Goal: Task Accomplishment & Management: Manage account settings

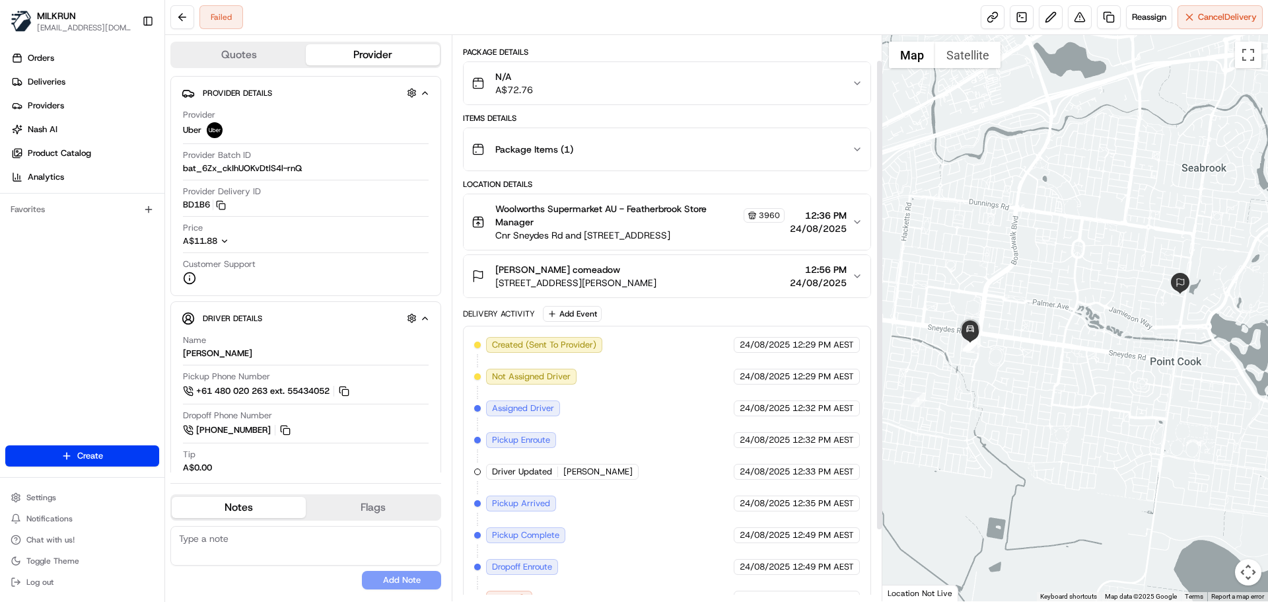
scroll to position [116, 0]
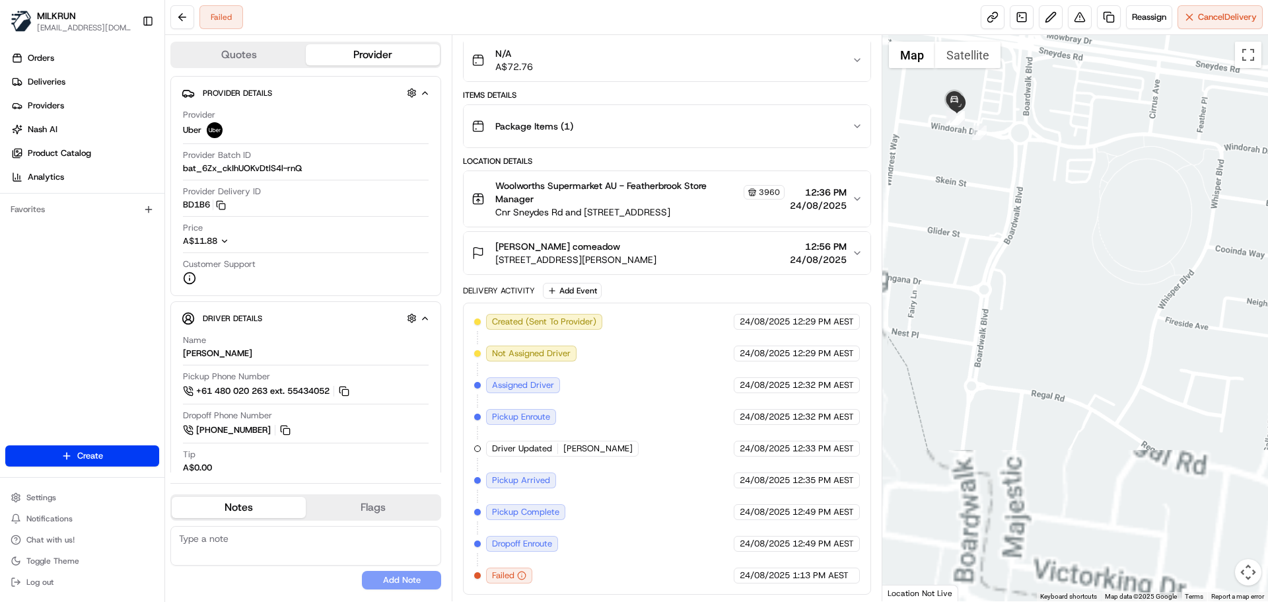
drag, startPoint x: 1030, startPoint y: 332, endPoint x: 1055, endPoint y: 386, distance: 60.0
click at [1058, 396] on div at bounding box center [1075, 318] width 386 height 566
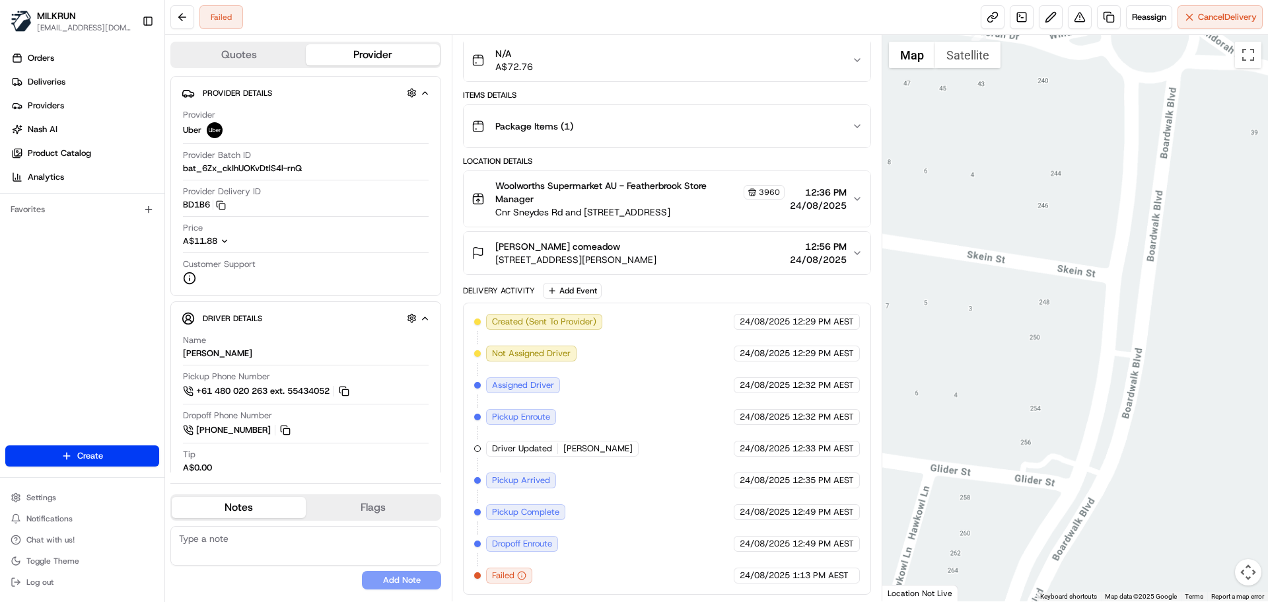
drag, startPoint x: 1001, startPoint y: 318, endPoint x: 1121, endPoint y: 511, distance: 227.3
click at [1121, 511] on div at bounding box center [1075, 318] width 386 height 566
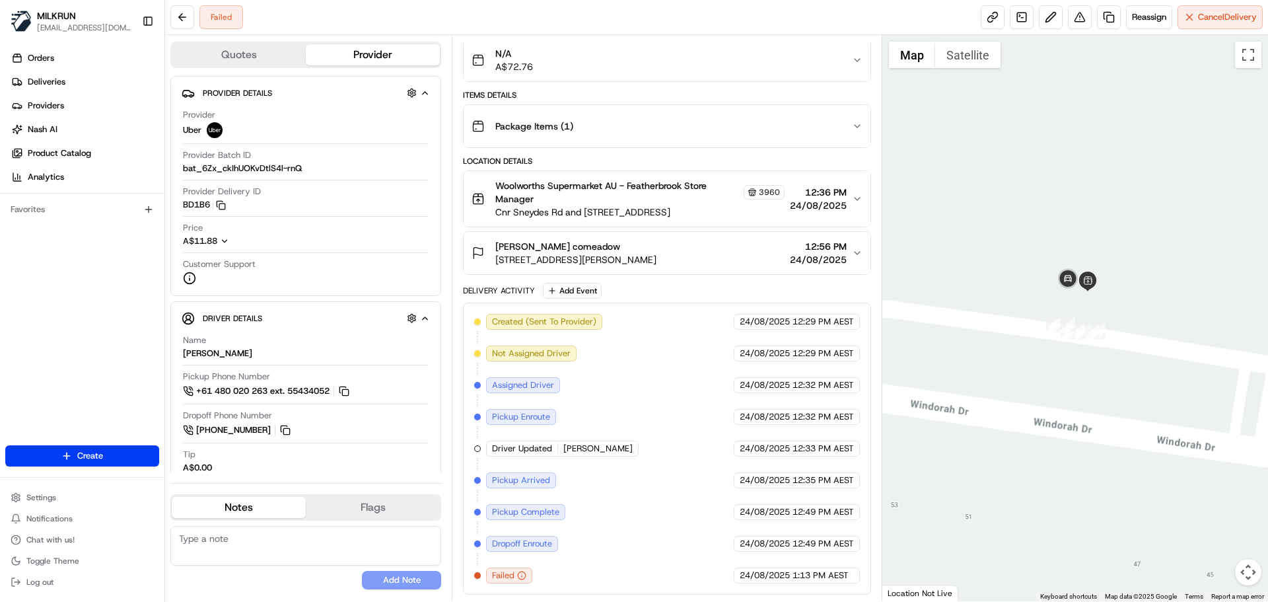
drag, startPoint x: 1099, startPoint y: 266, endPoint x: 892, endPoint y: 289, distance: 208.0
click at [888, 282] on div at bounding box center [1075, 318] width 386 height 566
click at [960, 59] on button "Satellite" at bounding box center [967, 55] width 65 height 26
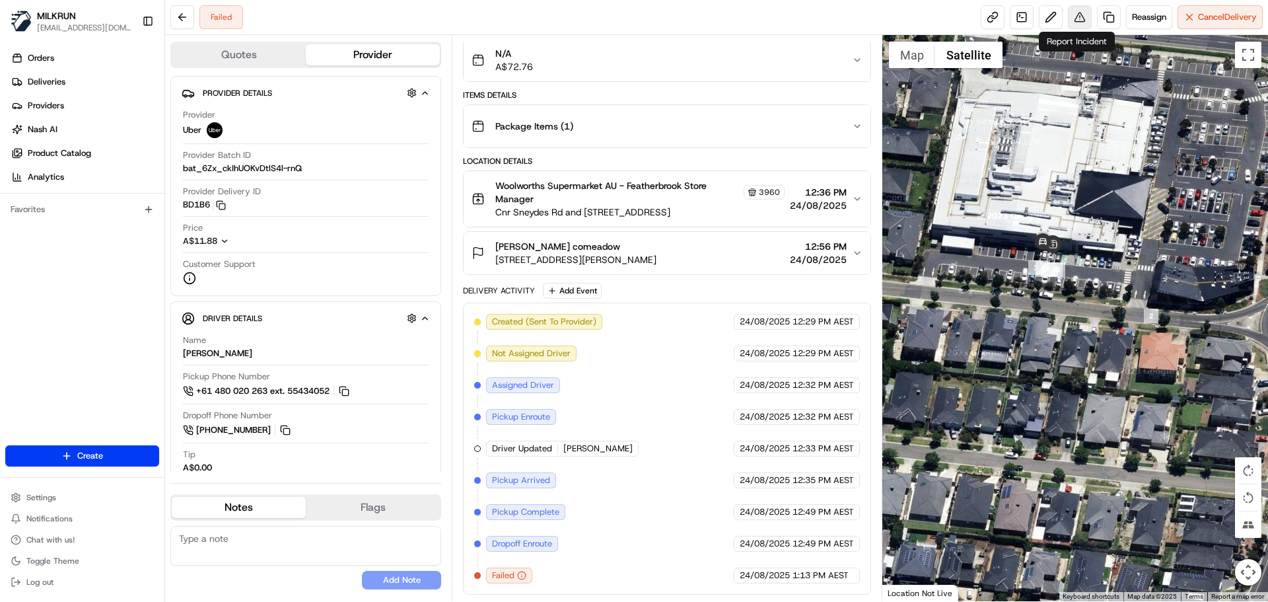
click at [1078, 13] on button at bounding box center [1080, 17] width 24 height 24
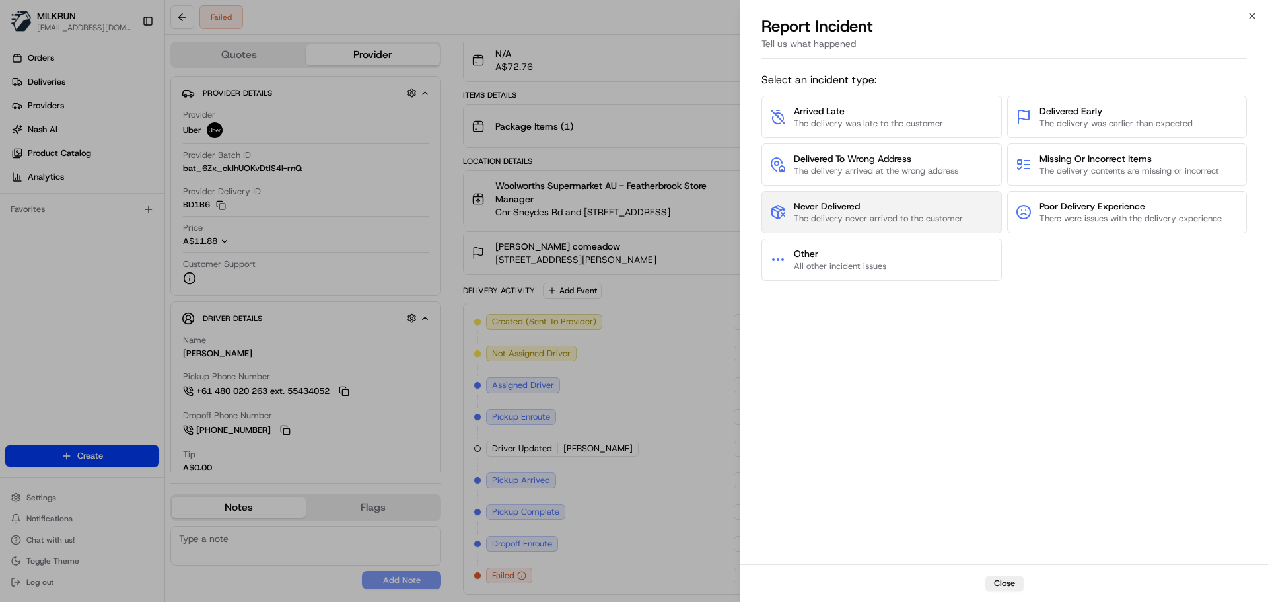
click at [882, 211] on span "Never Delivered" at bounding box center [878, 205] width 169 height 13
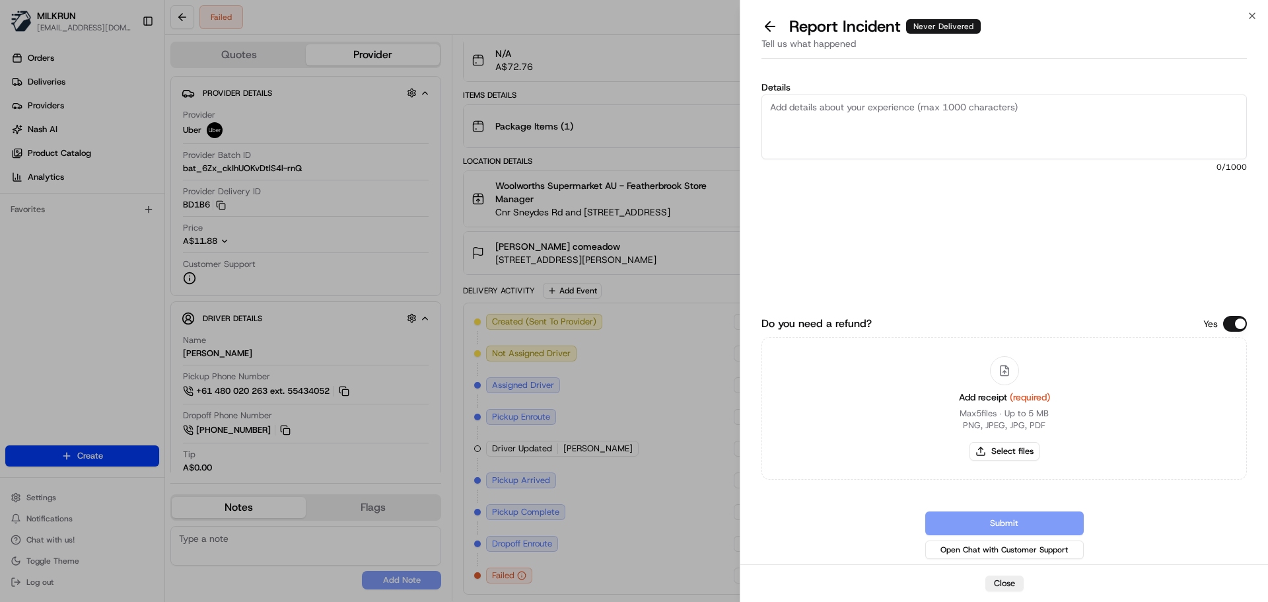
drag, startPoint x: 998, startPoint y: 149, endPoint x: 1072, endPoint y: 184, distance: 82.1
click at [1023, 144] on textarea "Details" at bounding box center [1004, 126] width 485 height 65
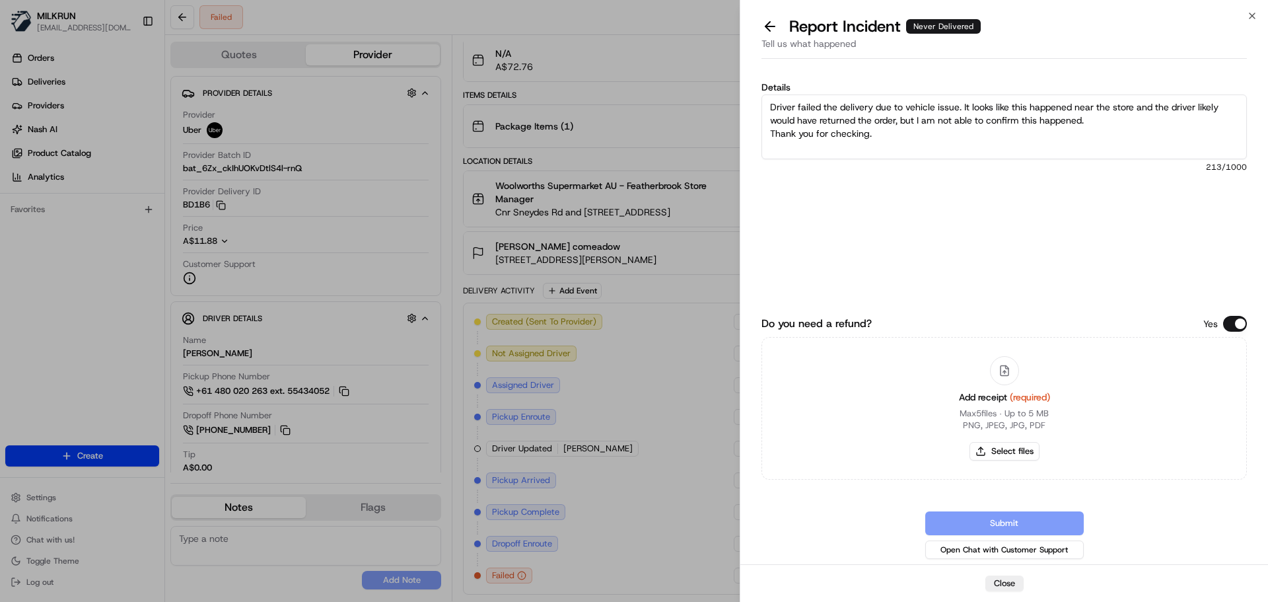
click at [1100, 124] on textarea "Driver failed the delivery due to vehicle issue. It looks like this happened ne…" at bounding box center [1004, 126] width 485 height 65
drag, startPoint x: 1083, startPoint y: 120, endPoint x: 1078, endPoint y: 149, distance: 29.5
click at [1036, 121] on textarea "Driver failed the delivery due to vehicle issue. It looks like this happened ne…" at bounding box center [1004, 126] width 485 height 65
drag, startPoint x: 1185, startPoint y: 116, endPoint x: 1188, endPoint y: 127, distance: 11.5
click at [1188, 127] on textarea "Driver failed the delivery due to vehicle issue. It looks like this happened ne…" at bounding box center [1004, 126] width 485 height 65
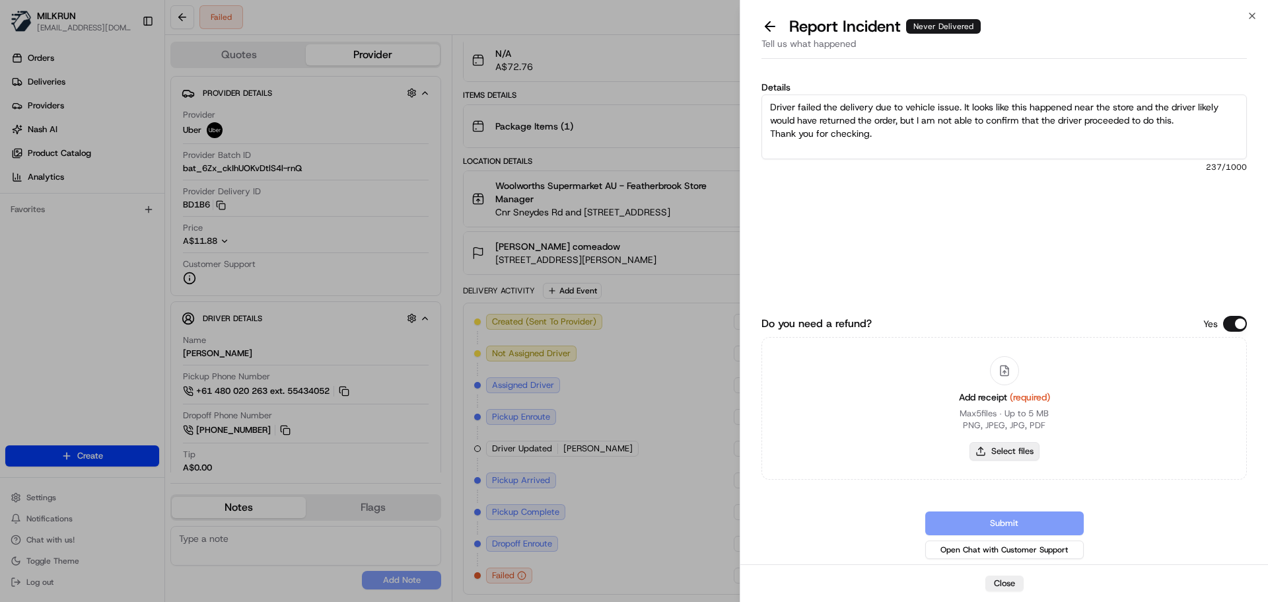
type textarea "Driver failed the delivery due to vehicle issue. It looks like this happened ne…"
click at [1007, 454] on button "Select files" at bounding box center [1005, 451] width 70 height 18
type input "C:\fakepath\Renee C invoice.png"
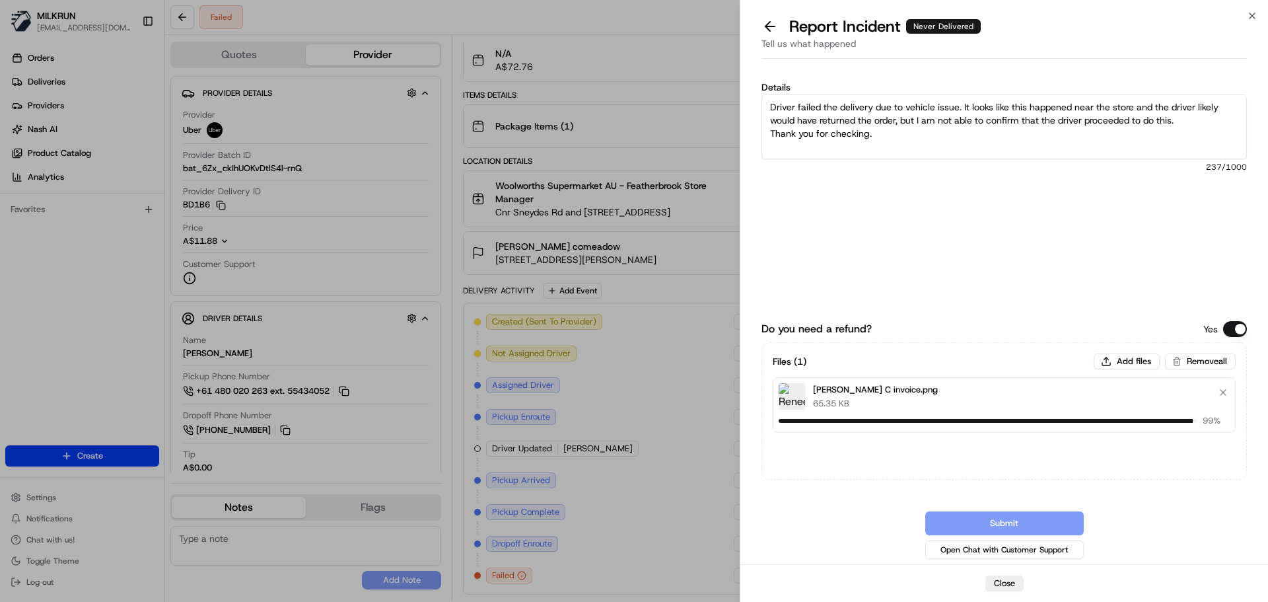
drag, startPoint x: 788, startPoint y: 115, endPoint x: 907, endPoint y: 77, distance: 124.9
click at [760, 97] on div "Details Driver failed the delivery due to vehicle issue. It looks like this hap…" at bounding box center [1004, 314] width 528 height 500
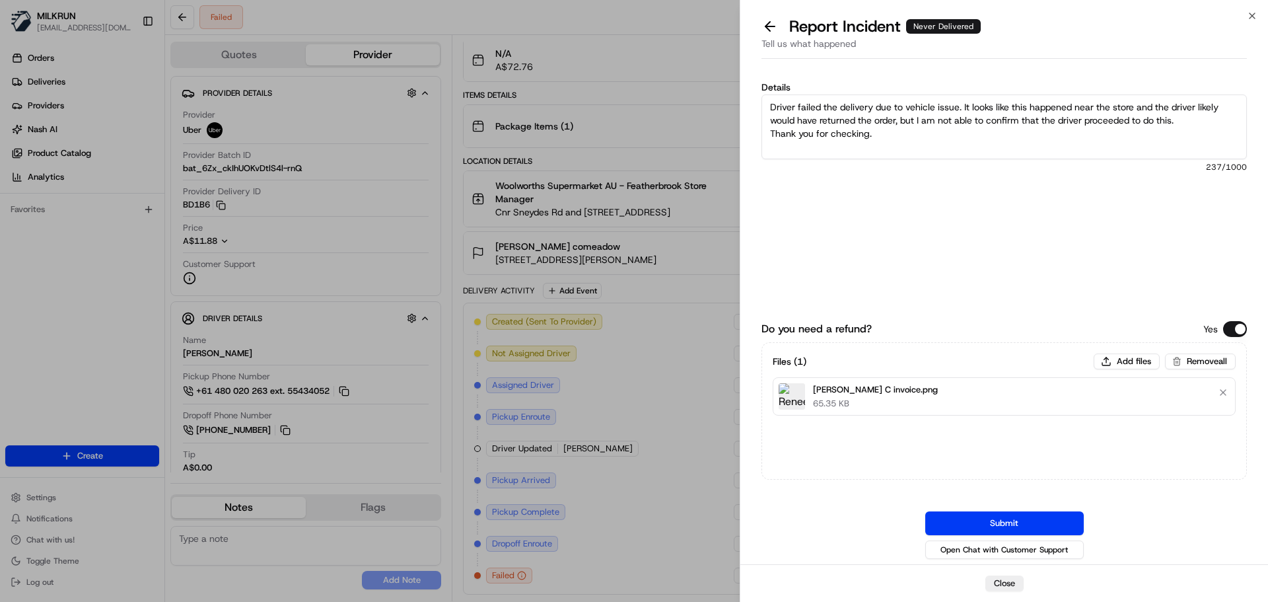
drag, startPoint x: 1085, startPoint y: 170, endPoint x: 1007, endPoint y: 122, distance: 91.6
click at [1077, 166] on span "237 /1000" at bounding box center [1004, 167] width 485 height 11
drag, startPoint x: 771, startPoint y: 105, endPoint x: 983, endPoint y: 141, distance: 215.8
click at [965, 137] on textarea "Driver failed the delivery due to vehicle issue. It looks like this happened ne…" at bounding box center [1004, 126] width 485 height 65
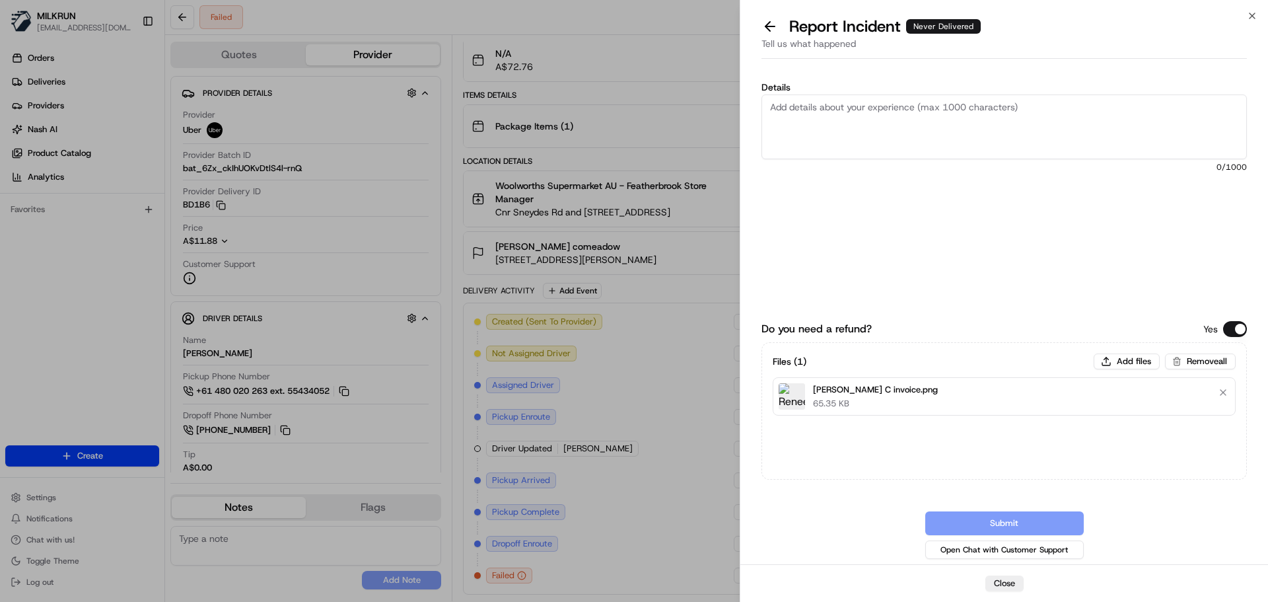
paste textarea "The driver failed the delivery due to a vehicle issue. This appears to have hap…"
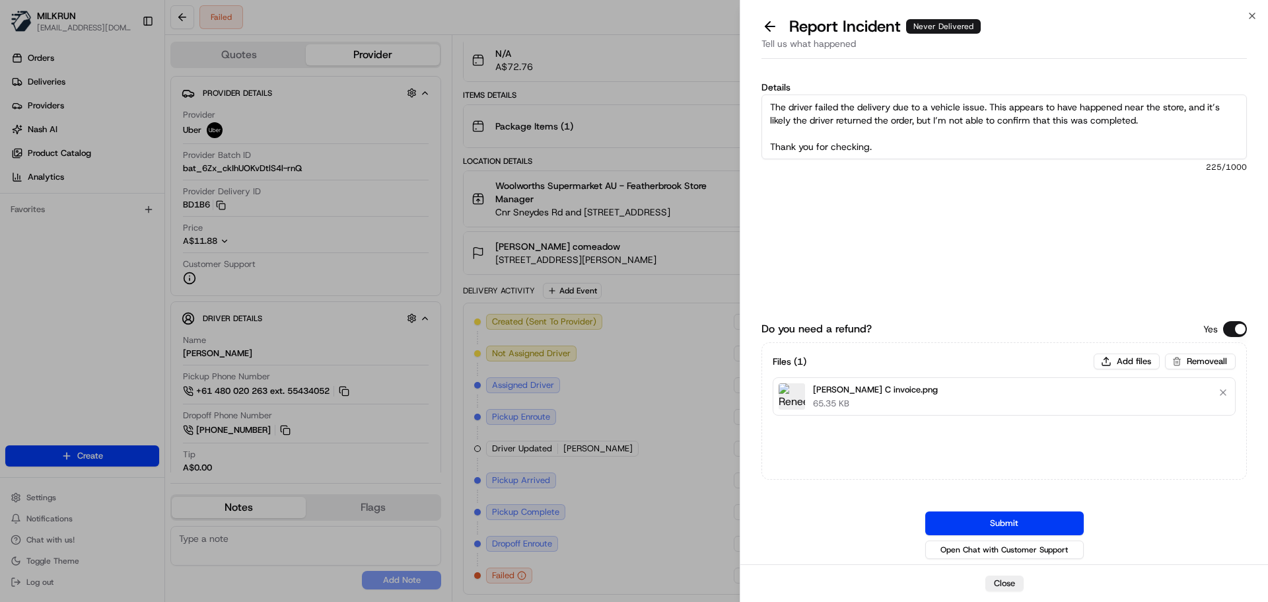
drag, startPoint x: 798, startPoint y: 106, endPoint x: 804, endPoint y: 116, distance: 11.6
click at [797, 108] on textarea "The driver failed the delivery due to a vehicle issue. This appears to have hap…" at bounding box center [1004, 126] width 485 height 65
click at [1026, 106] on textarea "Driver failed the delivery due to a vehicle issue. This appears to have happene…" at bounding box center [1004, 126] width 485 height 65
drag, startPoint x: 1108, startPoint y: 115, endPoint x: 1188, endPoint y: 201, distance: 118.2
click at [1029, 118] on textarea "Driver failed the delivery due to a vehicle issue. It looks like this happened …" at bounding box center [1004, 126] width 485 height 65
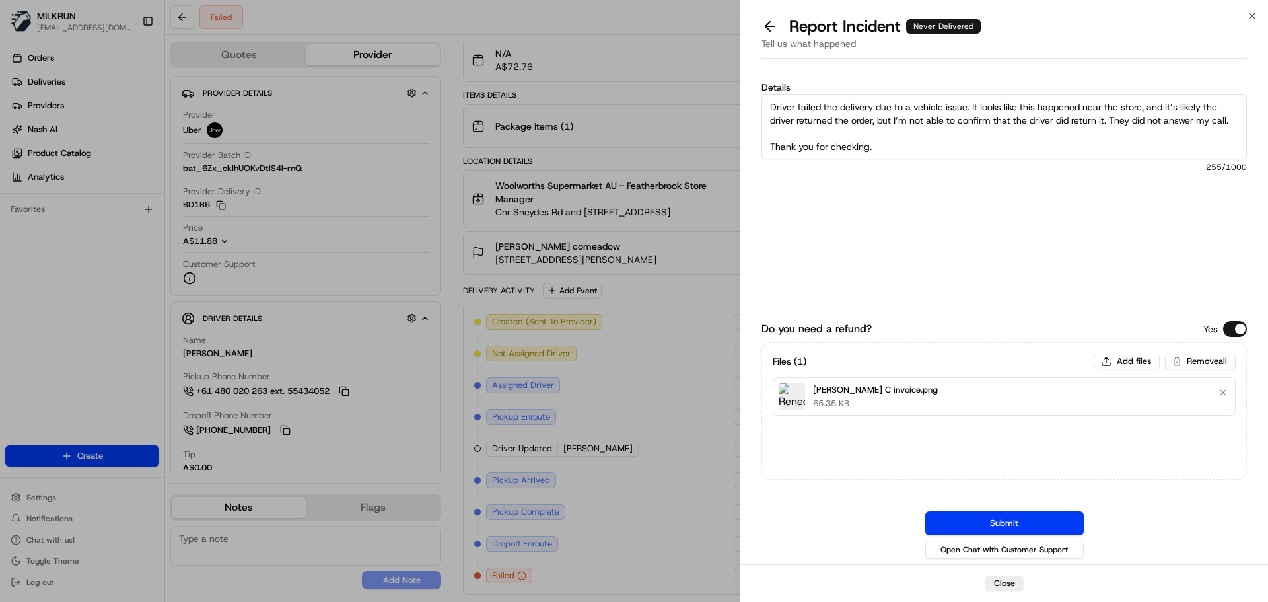
click at [837, 127] on textarea "Driver failed the delivery due to a vehicle issue. It looks like this happened …" at bounding box center [1004, 126] width 485 height 65
click at [829, 136] on textarea "Driver failed the delivery due to a vehicle issue. It looks like this happened …" at bounding box center [1004, 126] width 485 height 65
type textarea "Driver failed the delivery due to a vehicle issue. It looks like this happened …"
drag, startPoint x: 994, startPoint y: 520, endPoint x: 983, endPoint y: 511, distance: 14.1
click at [994, 520] on button "Submit" at bounding box center [1004, 523] width 159 height 24
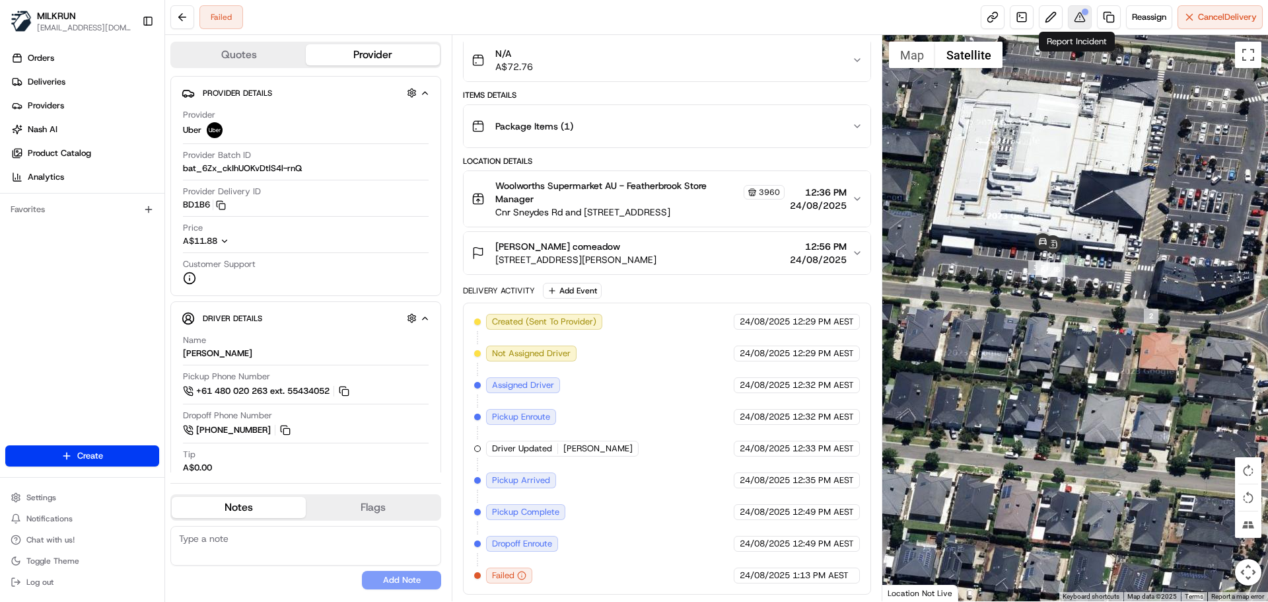
click at [1076, 16] on button at bounding box center [1080, 17] width 24 height 24
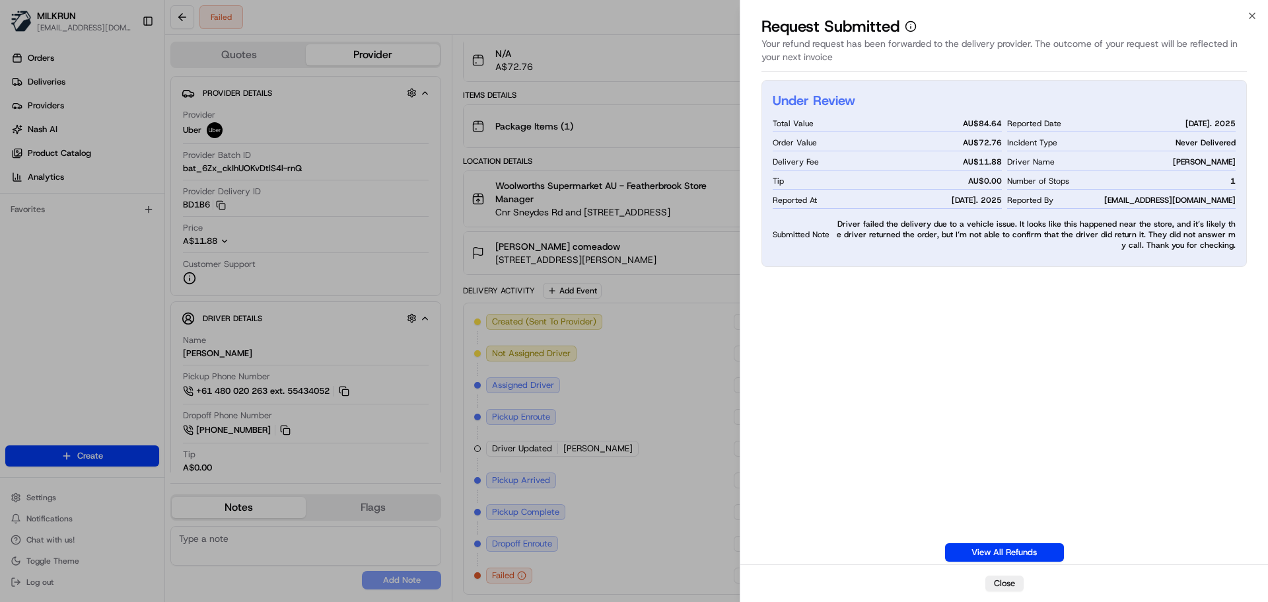
click at [1250, 9] on div "Close Request Submitted Your refund request has been forwarded to the delivery …" at bounding box center [1004, 301] width 528 height 602
click at [1254, 17] on icon "button" at bounding box center [1252, 16] width 11 height 11
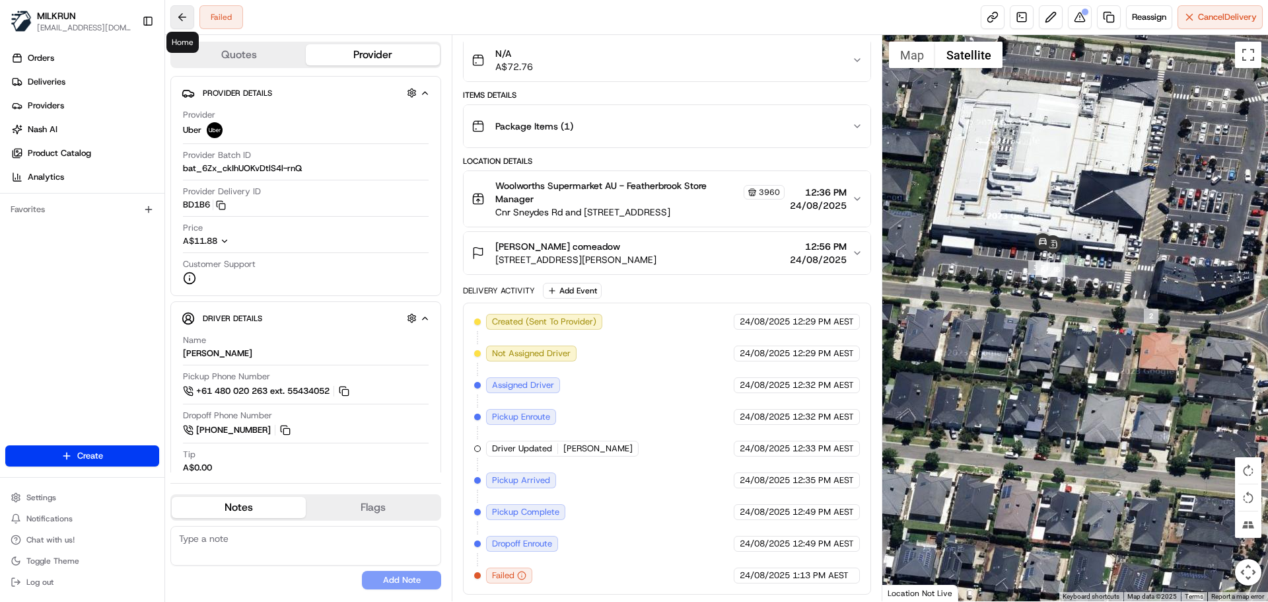
click at [184, 12] on button at bounding box center [182, 17] width 24 height 24
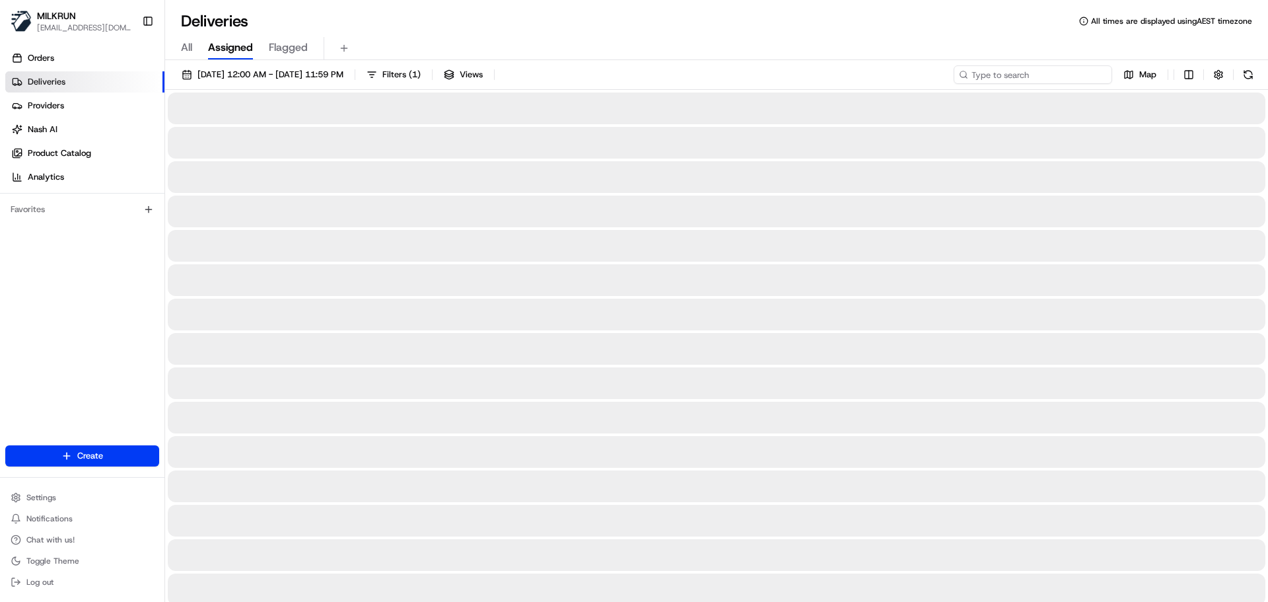
click at [1021, 76] on input at bounding box center [1033, 74] width 159 height 18
paste input "Jessica Krishnaswamy"
type input "Jessica Krishnaswamy"
click at [972, 73] on input "Jessica Krishnaswamy" at bounding box center [1033, 74] width 159 height 18
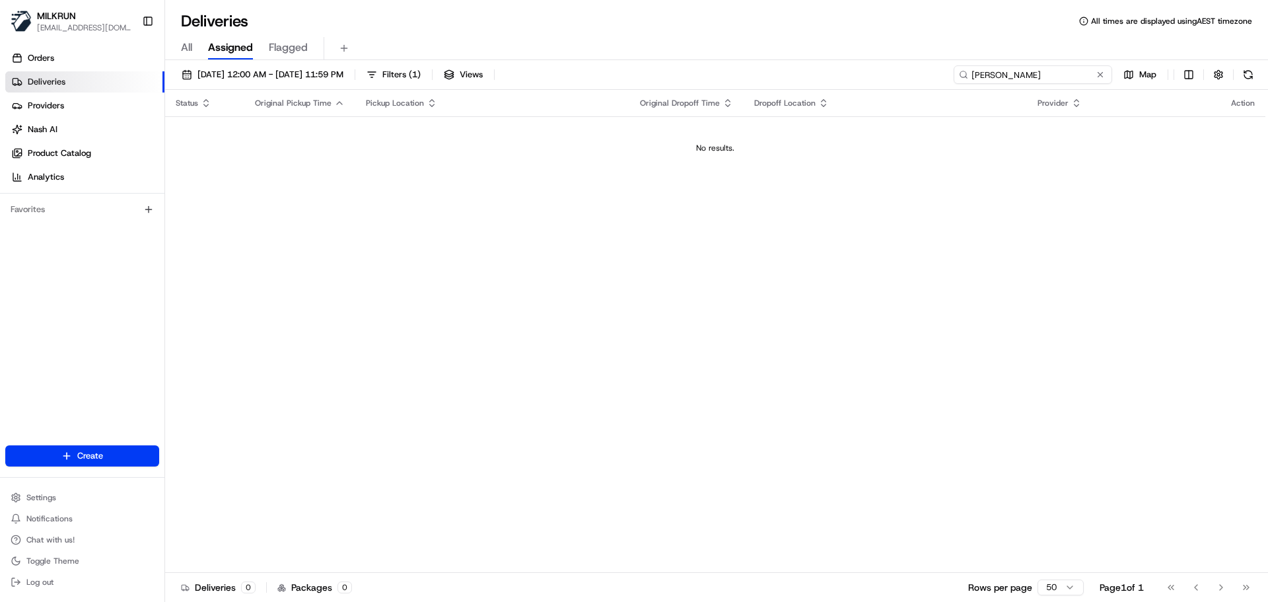
click at [1015, 78] on input "Jessica Krishnaswamy" at bounding box center [1033, 74] width 159 height 18
click at [1097, 73] on button at bounding box center [1100, 74] width 13 height 13
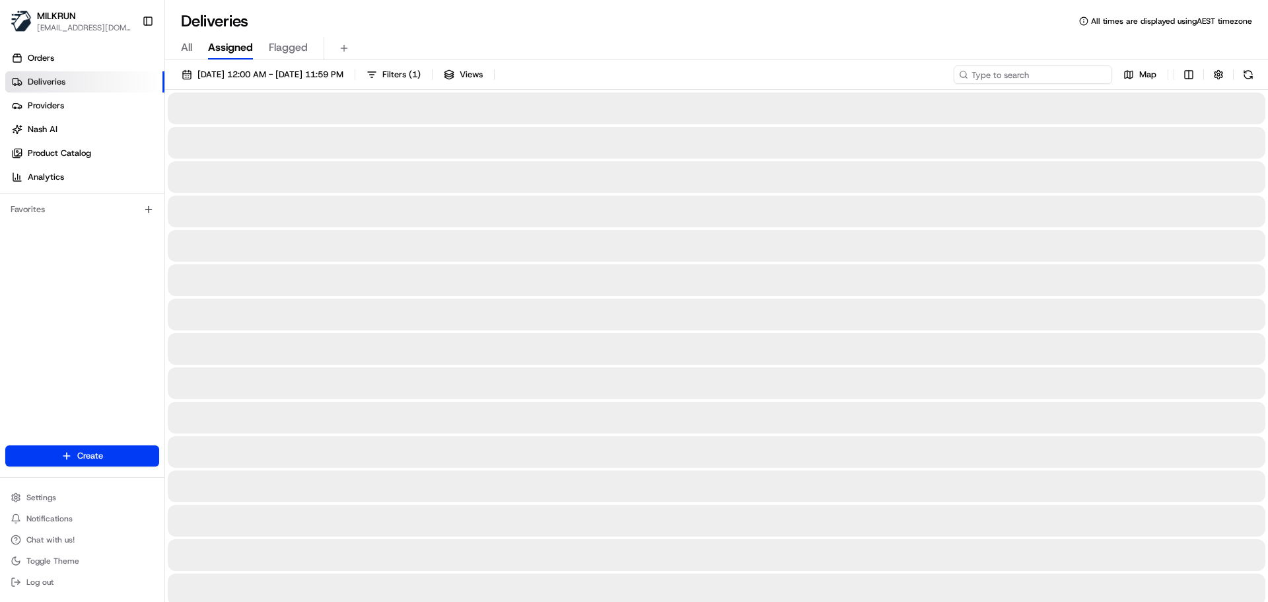
click at [1014, 79] on input at bounding box center [1033, 74] width 159 height 18
paste input "Jess Krishnaswamy"
type input "Jess Krishnaswamy"
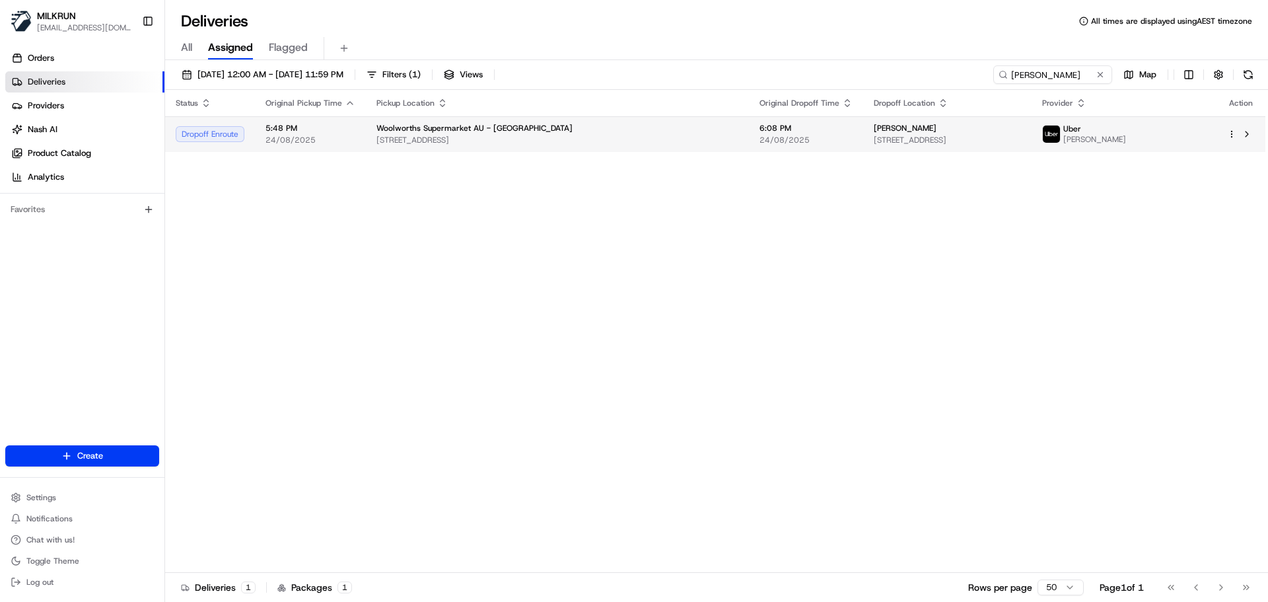
click at [771, 138] on span "24/08/2025" at bounding box center [806, 140] width 93 height 11
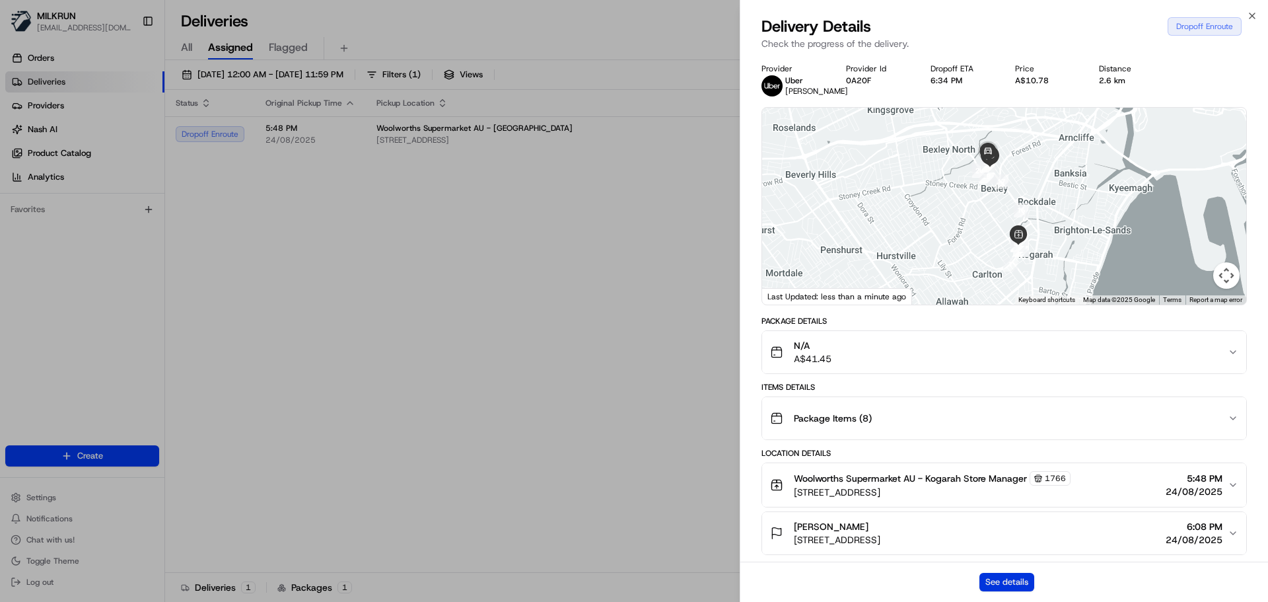
click at [1018, 581] on button "See details" at bounding box center [1007, 582] width 55 height 18
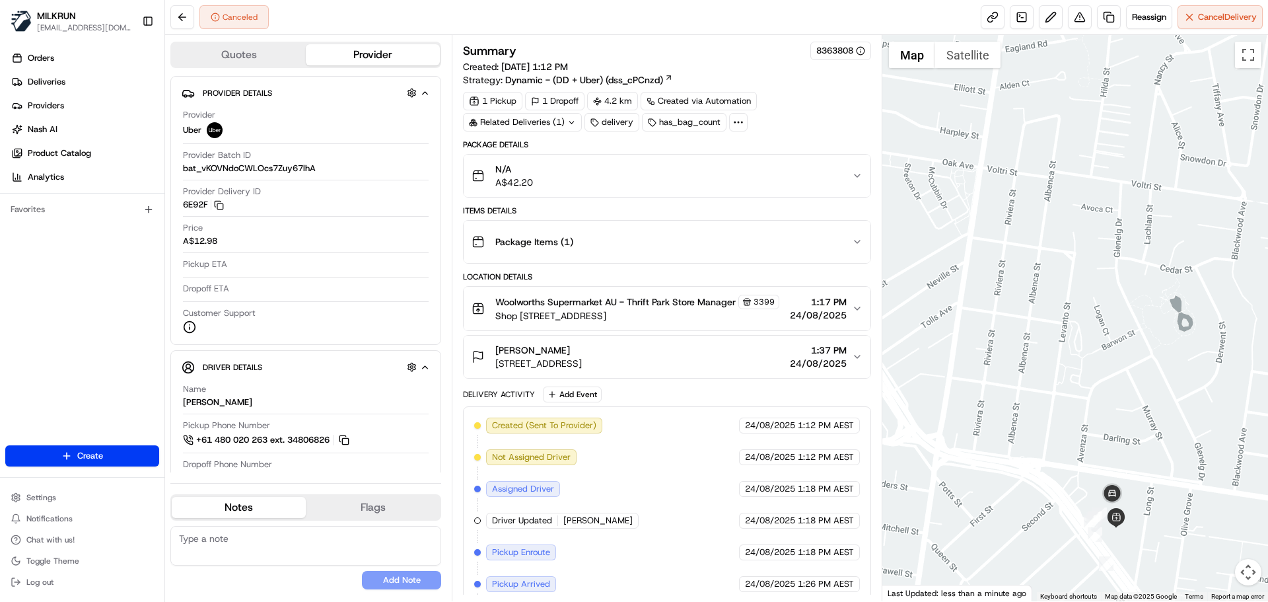
scroll to position [40, 0]
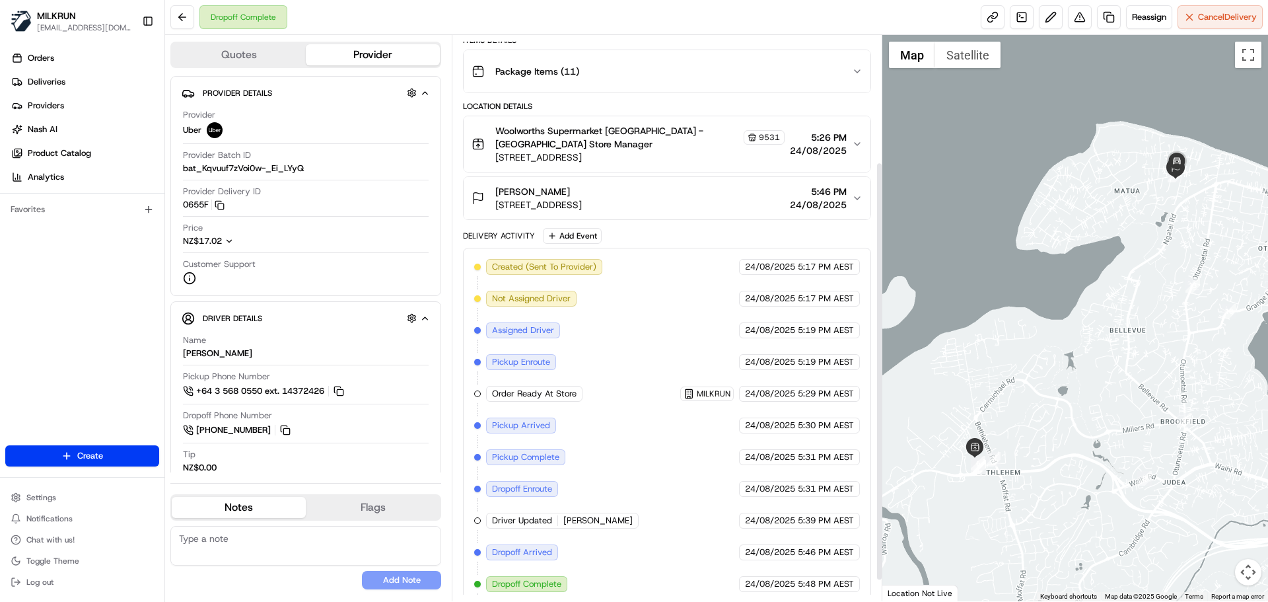
scroll to position [199, 0]
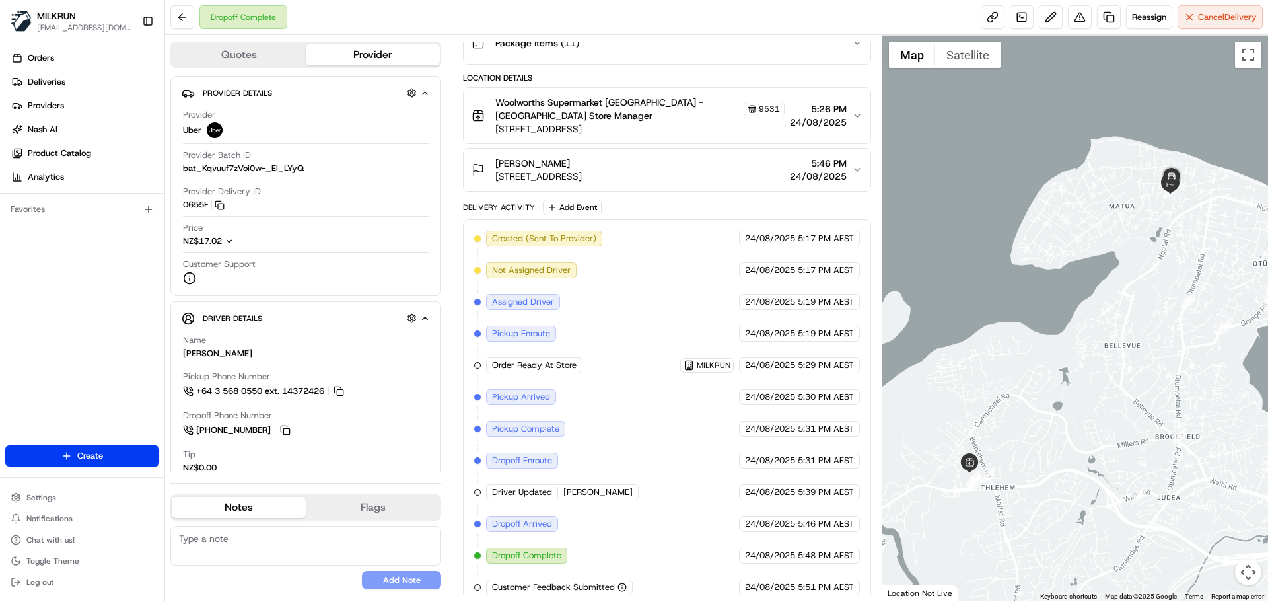
drag, startPoint x: 1211, startPoint y: 306, endPoint x: 1165, endPoint y: 457, distance: 157.5
click at [1164, 464] on div at bounding box center [1075, 318] width 386 height 566
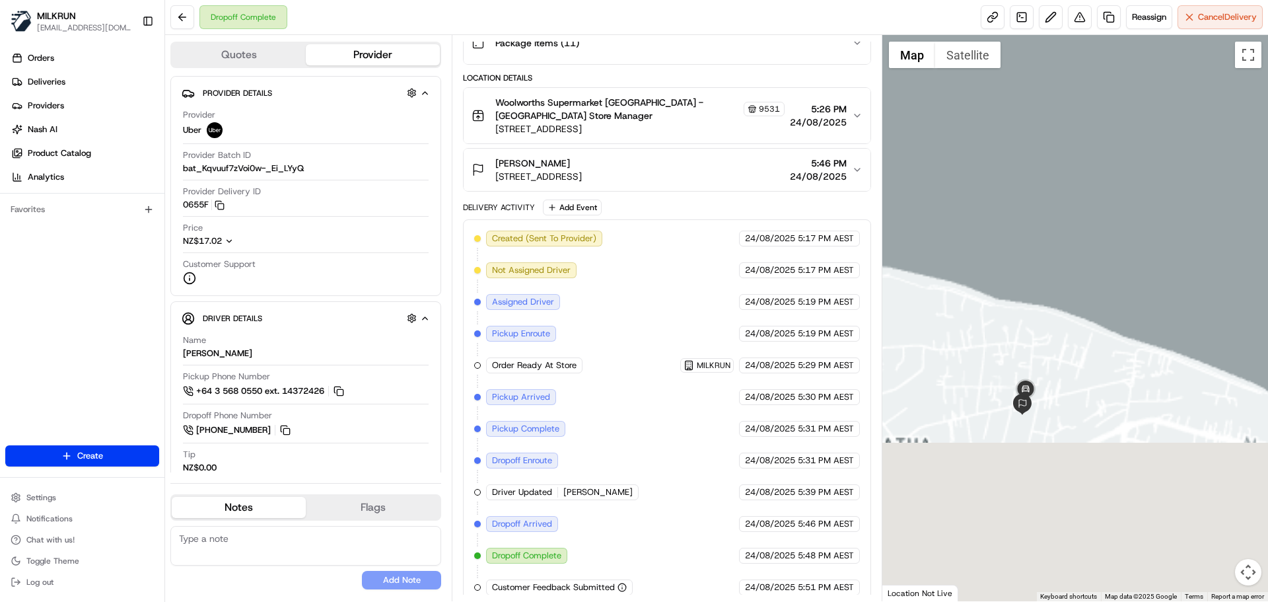
drag, startPoint x: 1216, startPoint y: 234, endPoint x: 1170, endPoint y: 306, distance: 85.6
click at [1260, 141] on div at bounding box center [1075, 318] width 386 height 566
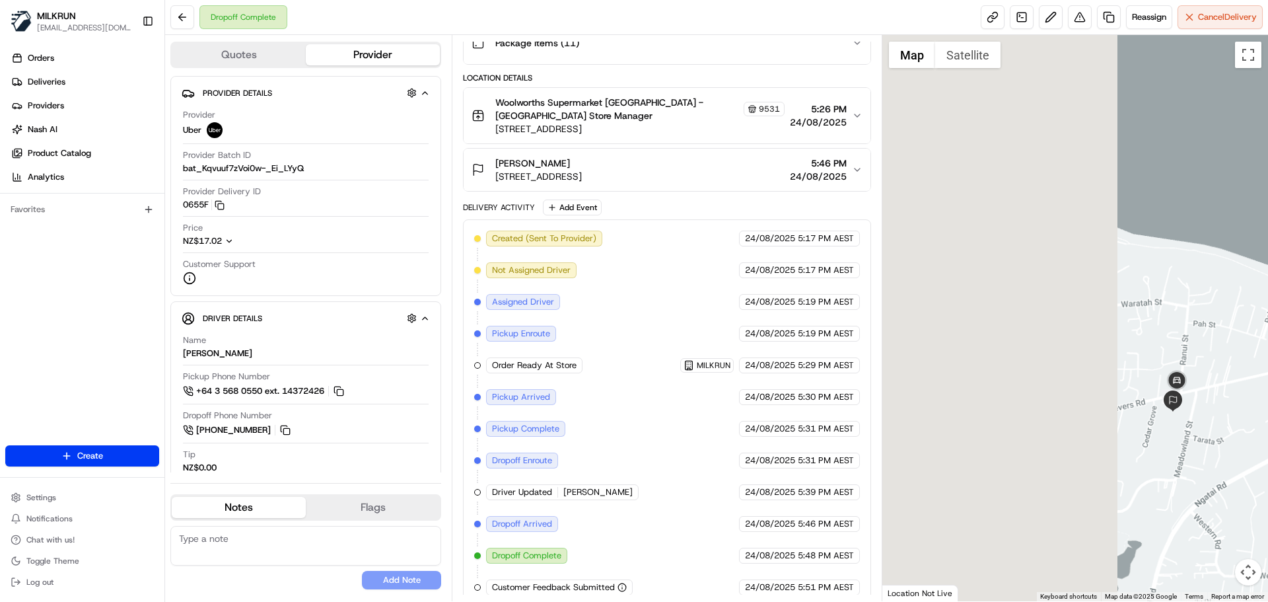
drag, startPoint x: 1097, startPoint y: 285, endPoint x: 1250, endPoint y: 335, distance: 160.4
click at [1268, 285] on html "MILKRUN aoman@woolworths.com.au Toggle Sidebar Orders Deliveries Providers Nash…" at bounding box center [634, 301] width 1268 height 602
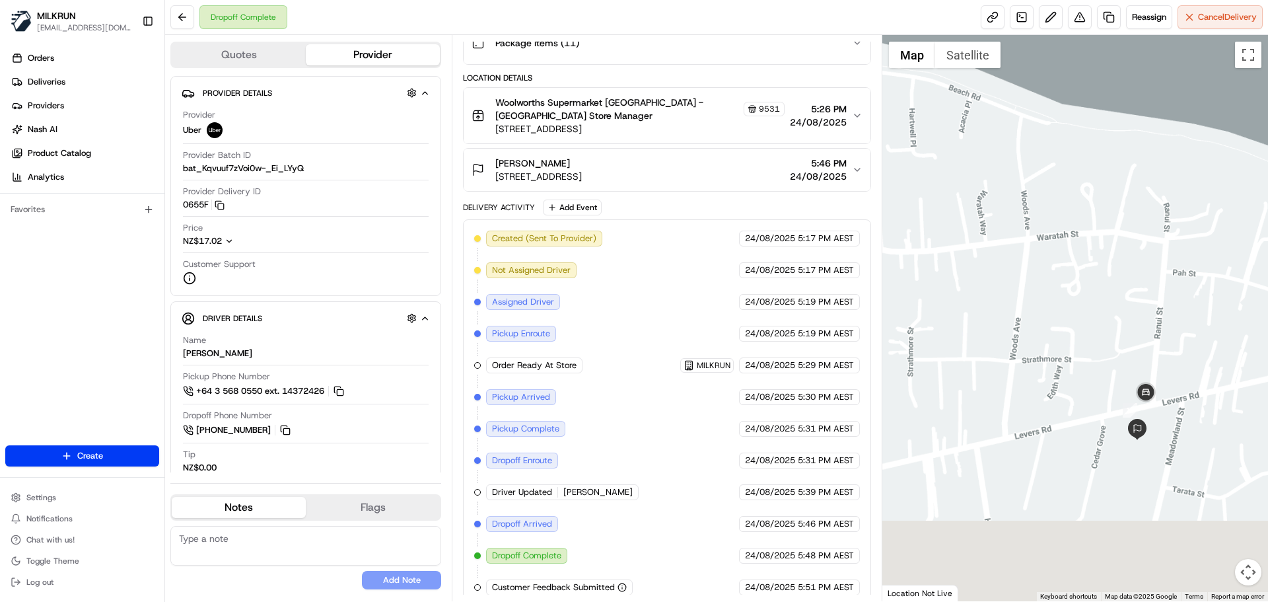
drag, startPoint x: 1137, startPoint y: 261, endPoint x: 1133, endPoint y: 318, distance: 56.9
click at [1153, 238] on div at bounding box center [1075, 318] width 386 height 566
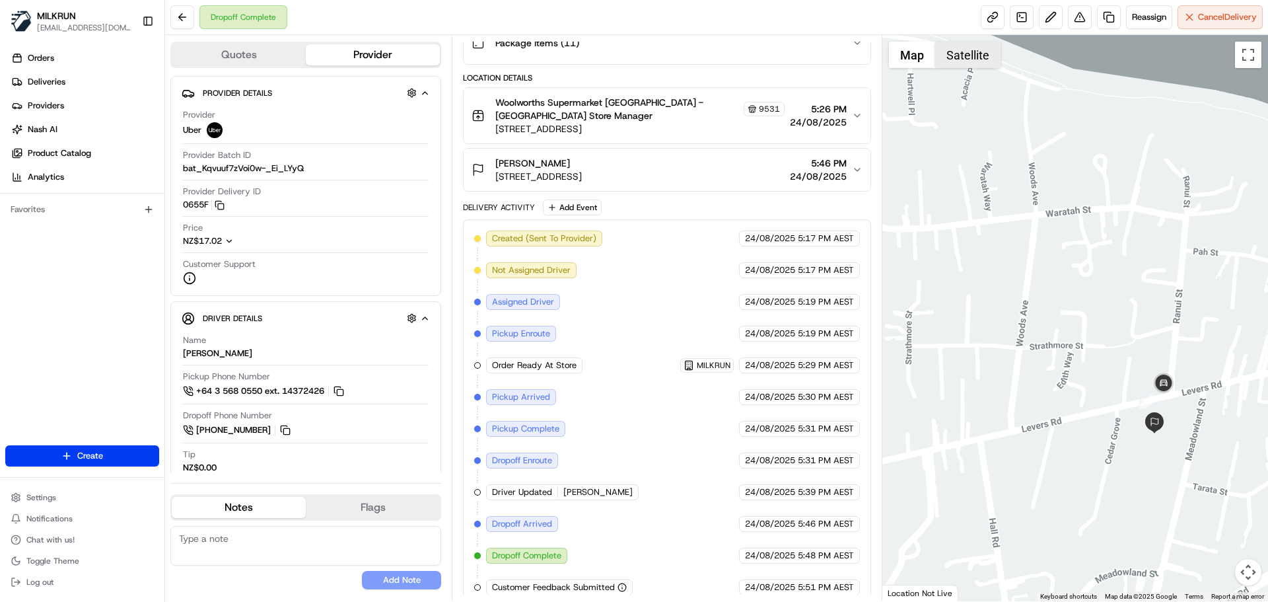
click at [975, 54] on button "Satellite" at bounding box center [967, 55] width 65 height 26
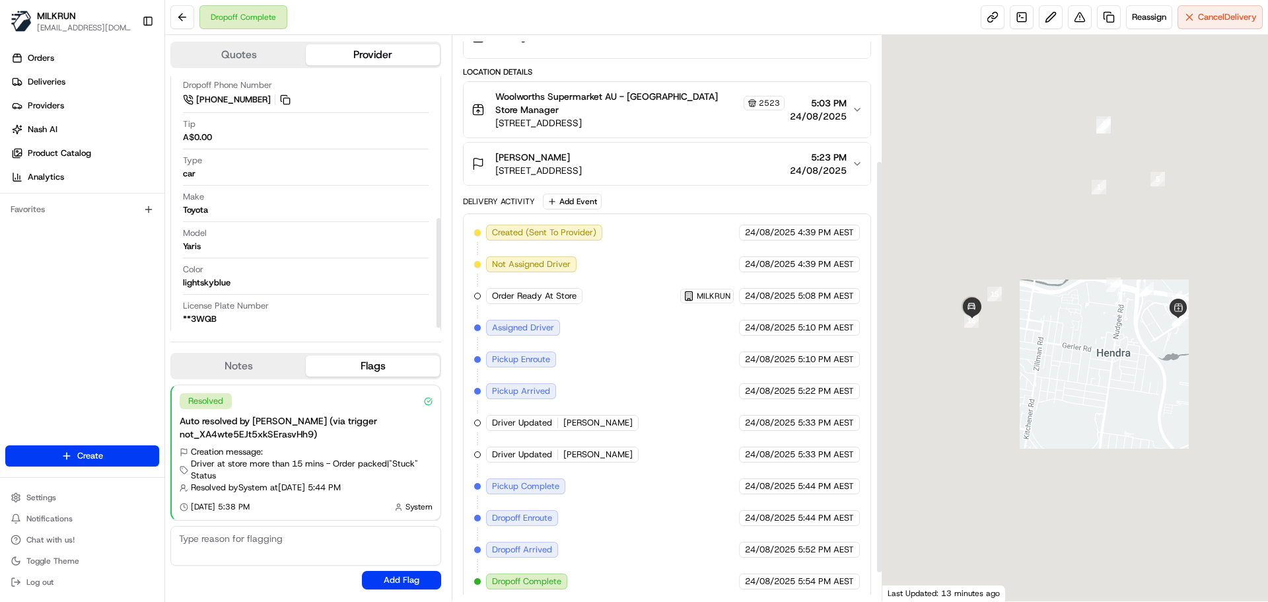
scroll to position [211, 0]
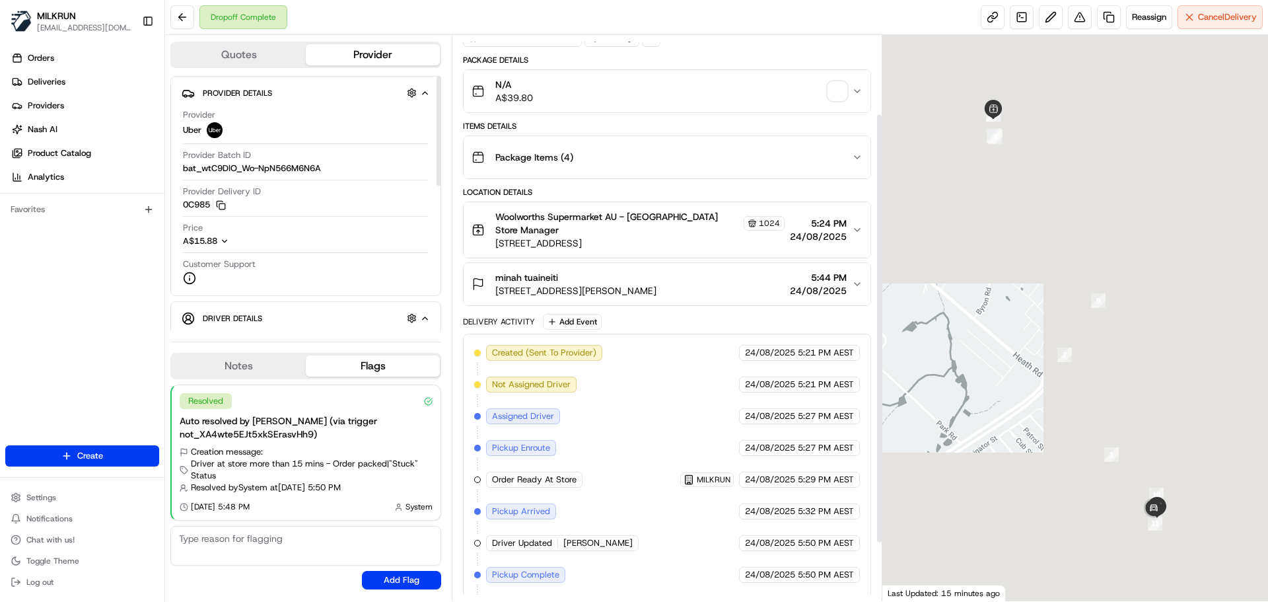
scroll to position [179, 0]
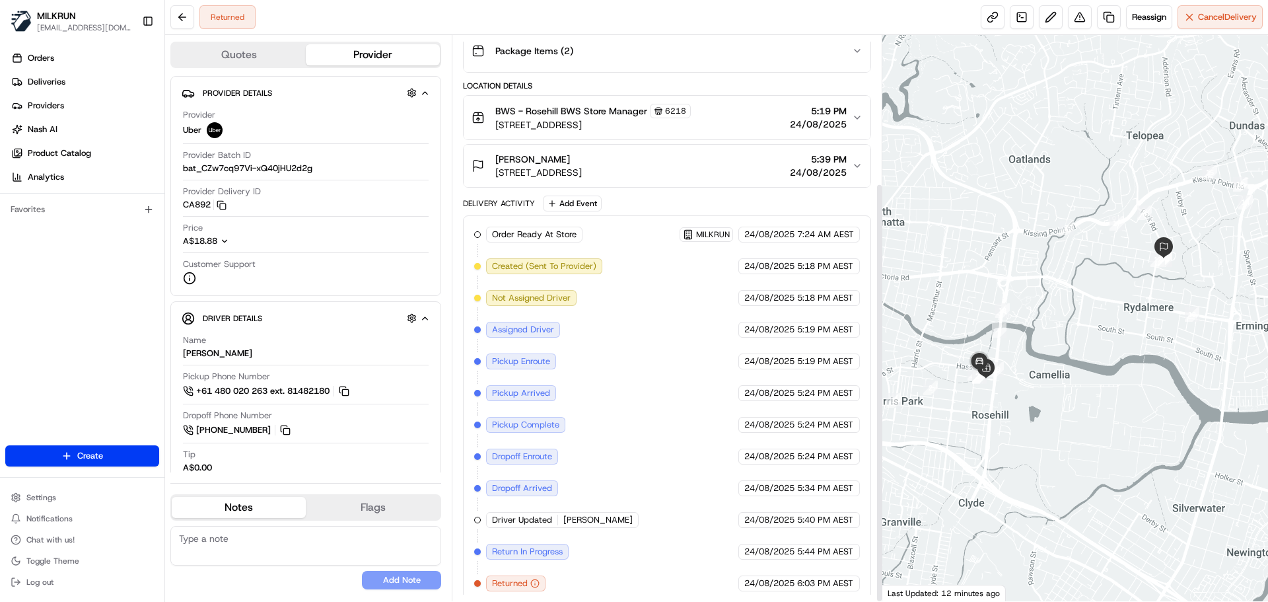
scroll to position [199, 0]
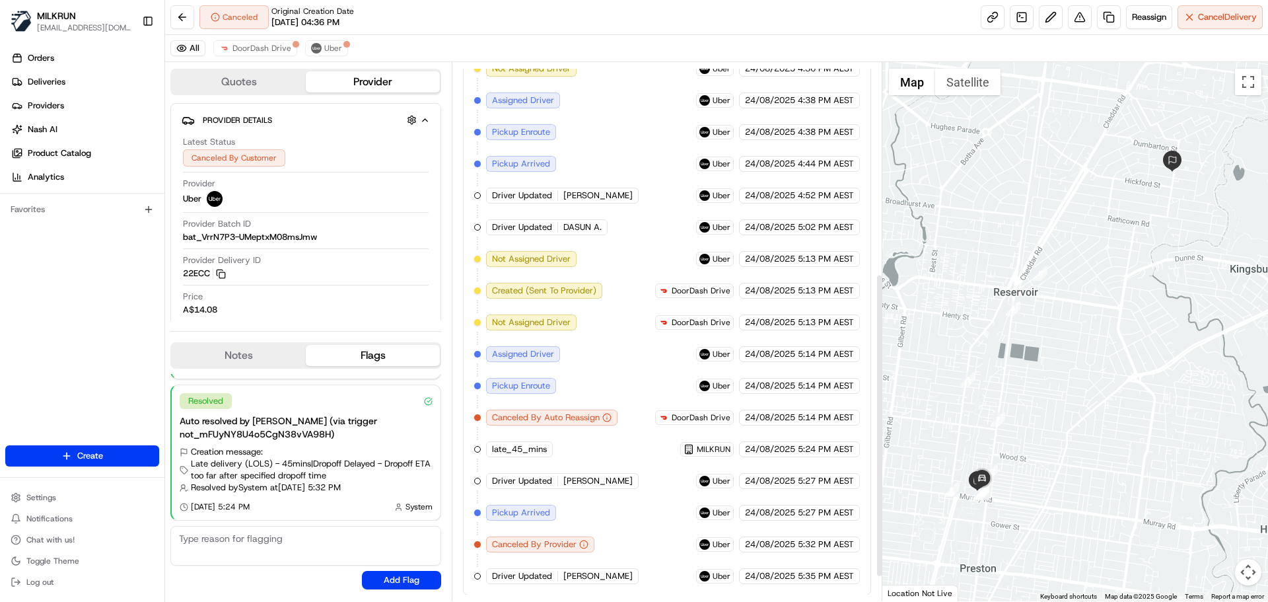
scroll to position [416, 0]
click at [1147, 18] on span "Reassign" at bounding box center [1149, 17] width 34 height 12
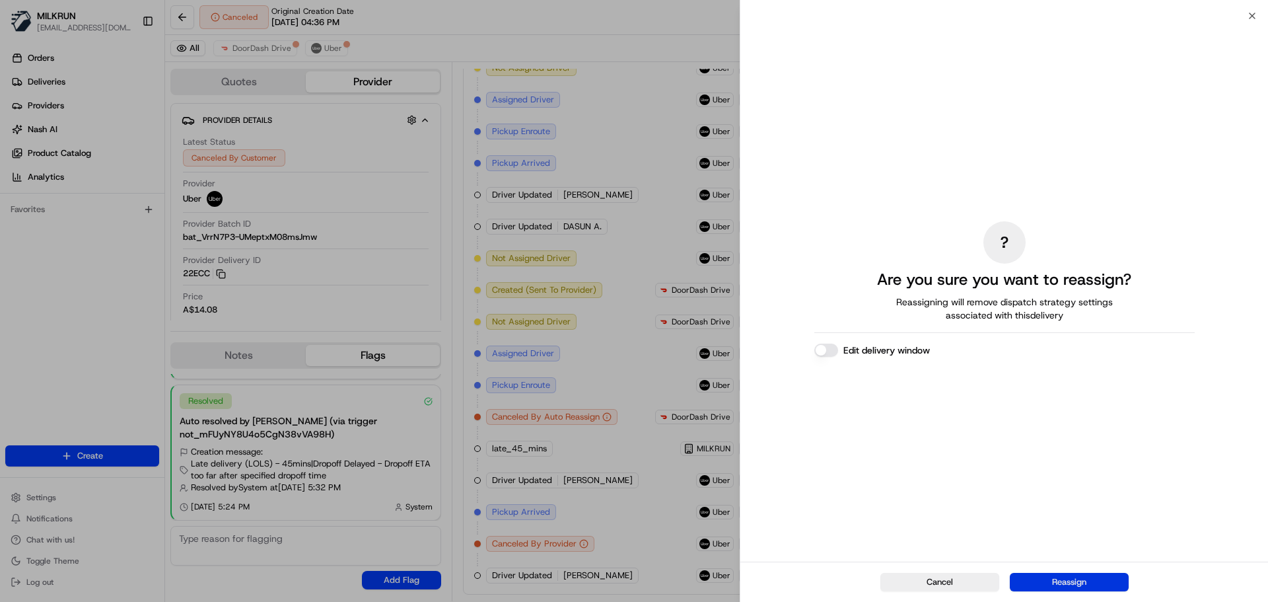
click at [1116, 586] on button "Reassign" at bounding box center [1069, 582] width 119 height 18
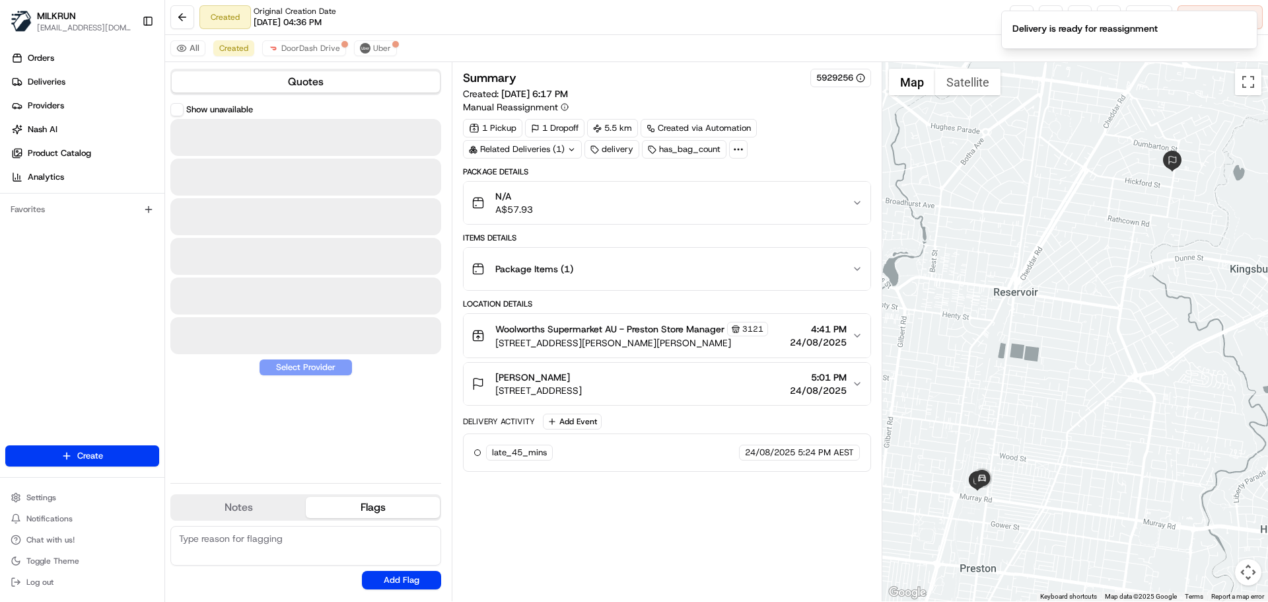
scroll to position [0, 0]
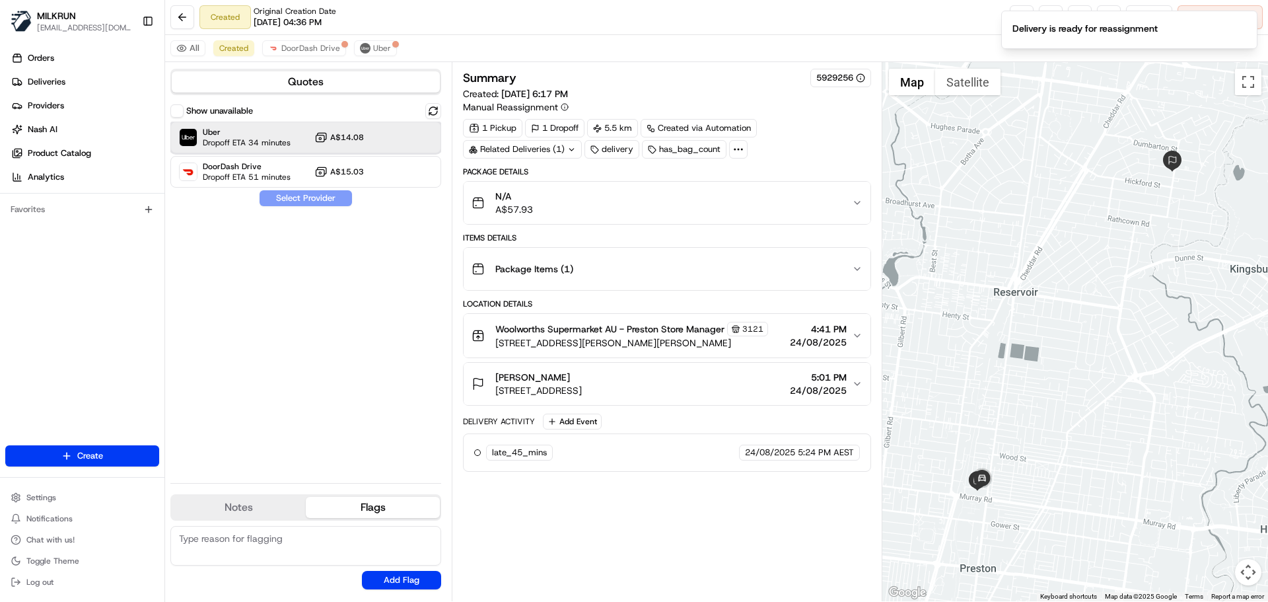
click at [268, 140] on span "Dropoff ETA 34 minutes" at bounding box center [247, 142] width 88 height 11
click at [291, 199] on button "Assign Provider" at bounding box center [306, 198] width 94 height 16
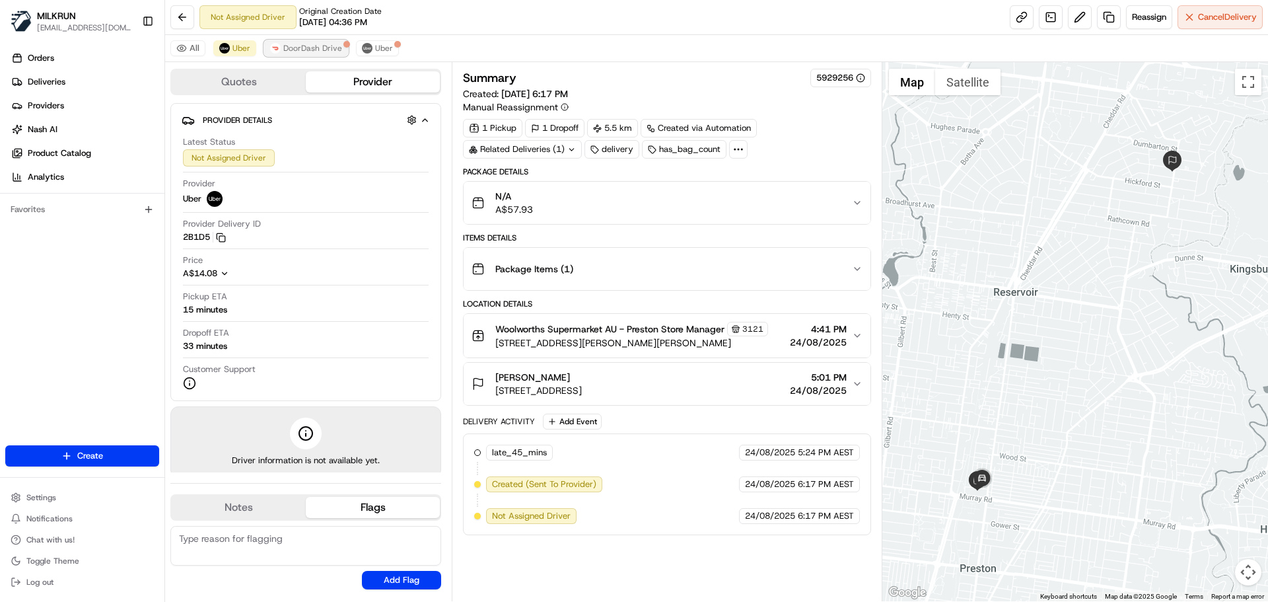
click at [306, 49] on span "DoorDash Drive" at bounding box center [312, 48] width 59 height 11
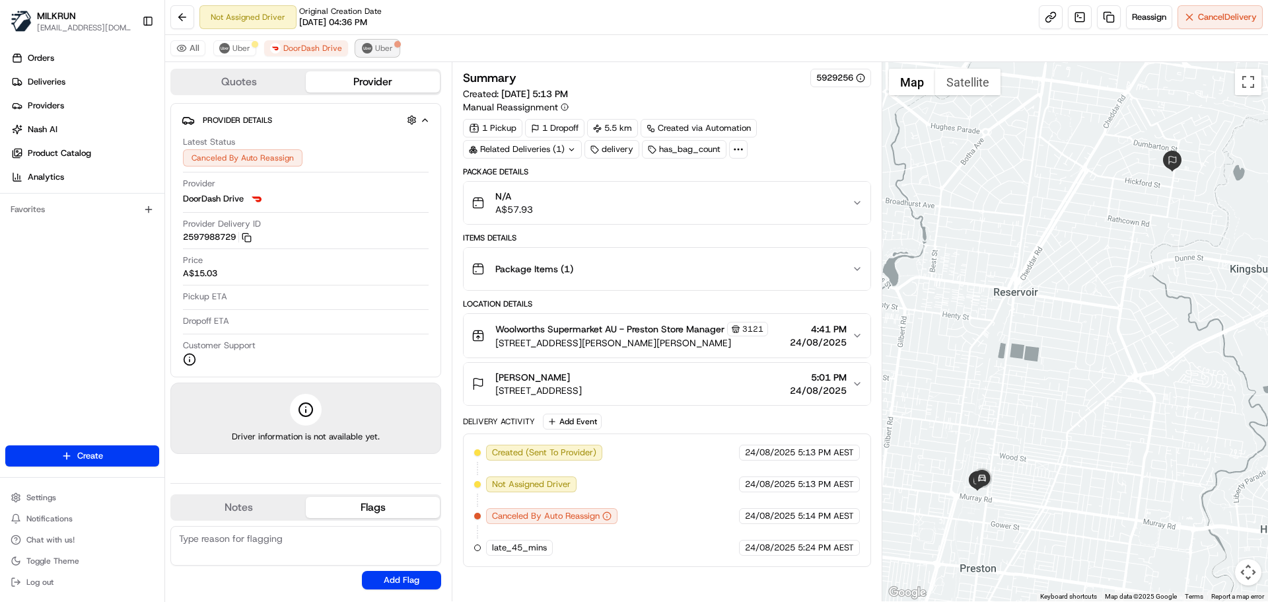
click at [375, 44] on span "Uber" at bounding box center [384, 48] width 18 height 11
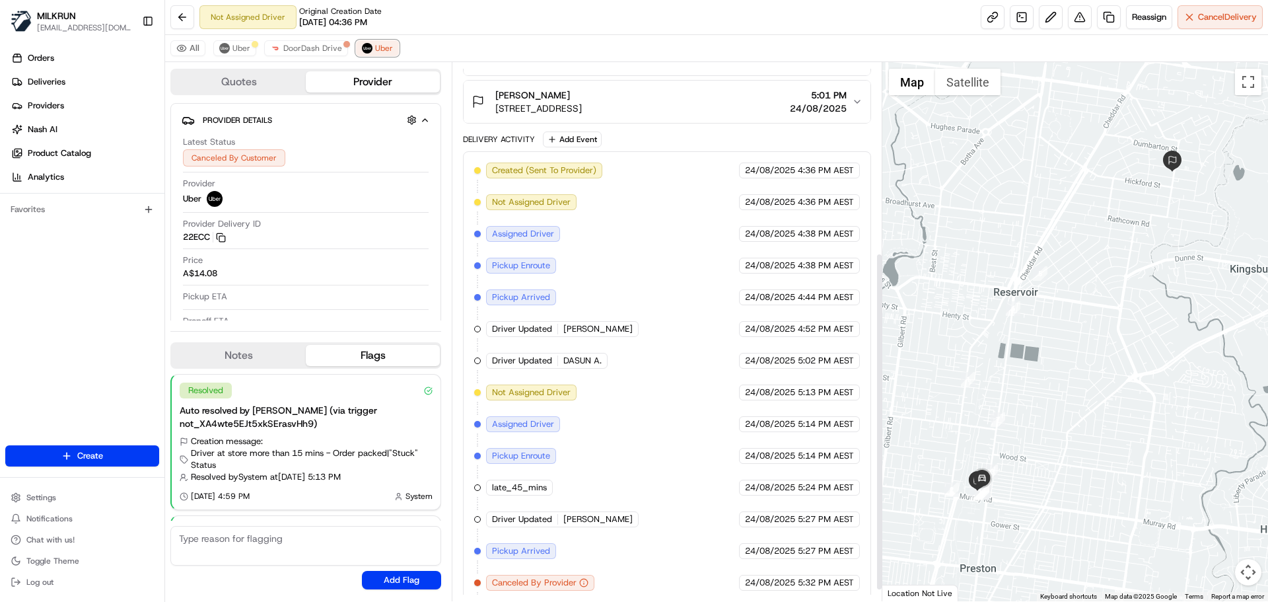
scroll to position [321, 0]
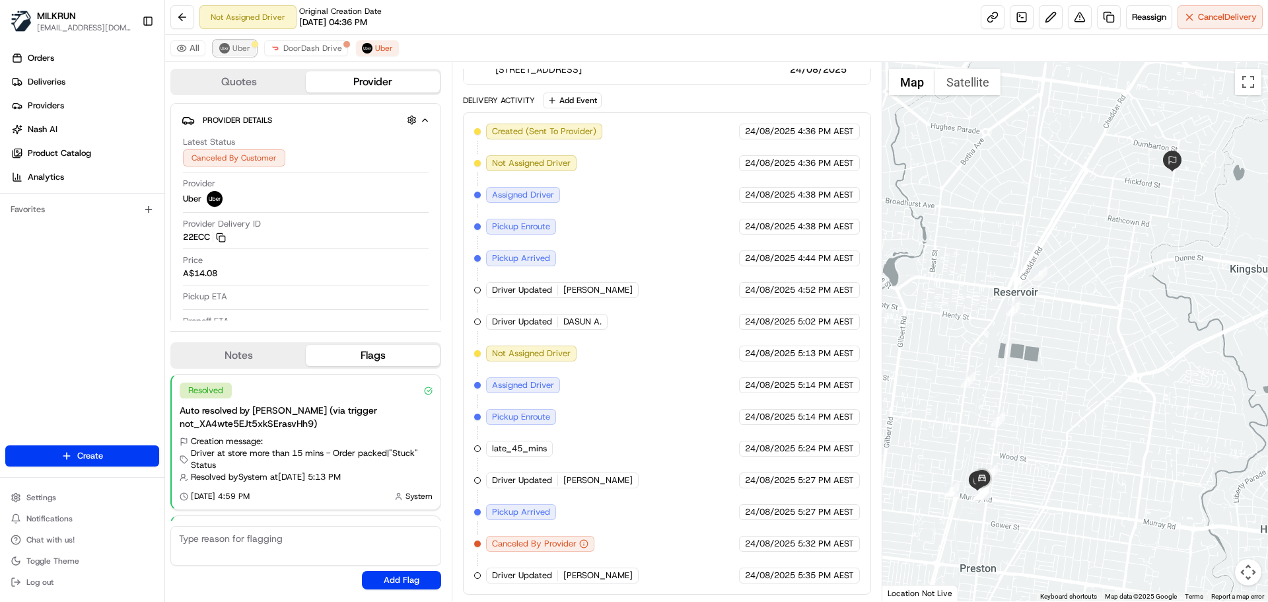
click at [243, 48] on span "Uber" at bounding box center [241, 48] width 18 height 11
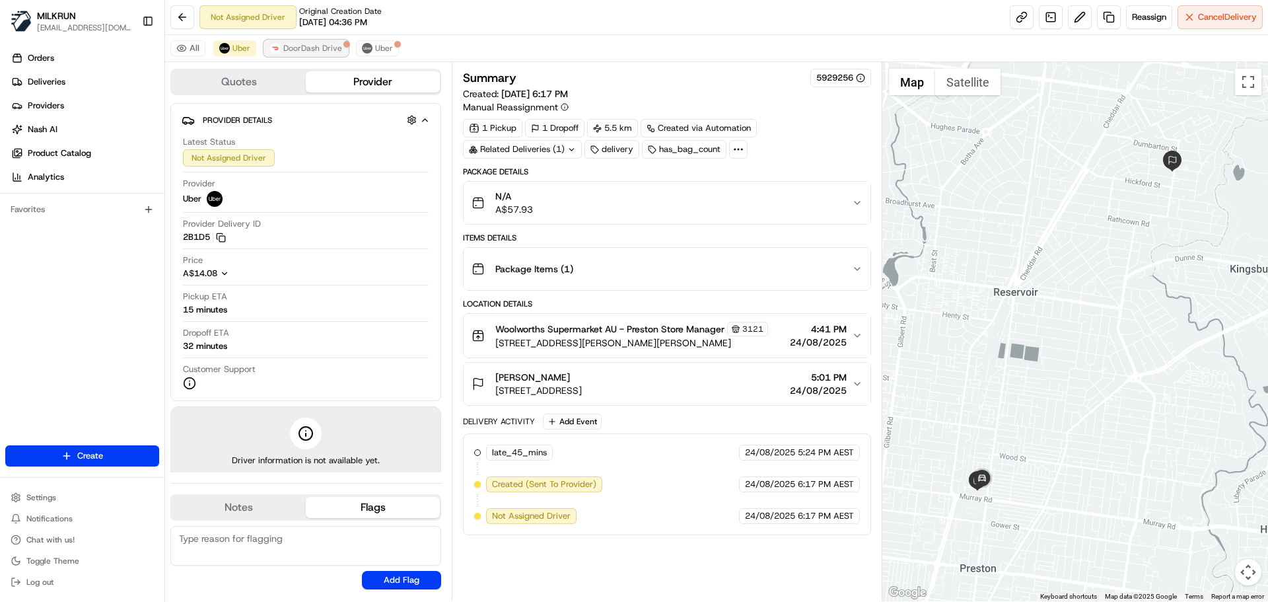
click at [320, 50] on span "DoorDash Drive" at bounding box center [312, 48] width 59 height 11
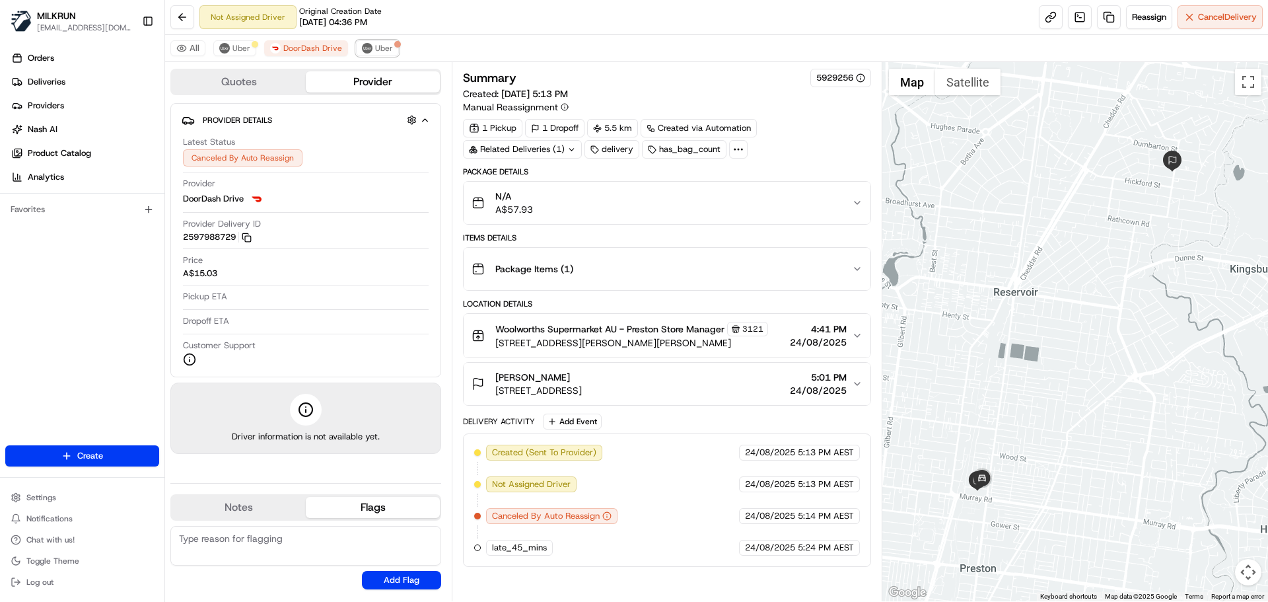
click at [367, 48] on img at bounding box center [367, 48] width 11 height 11
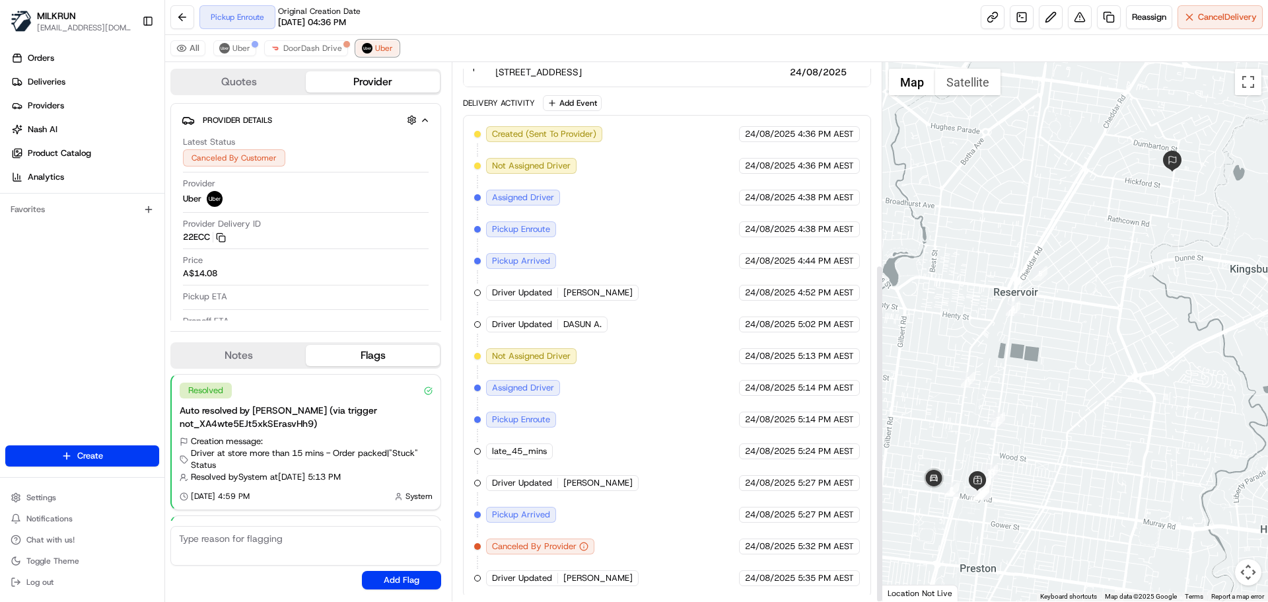
scroll to position [321, 0]
click at [245, 44] on span "Uber" at bounding box center [241, 48] width 18 height 11
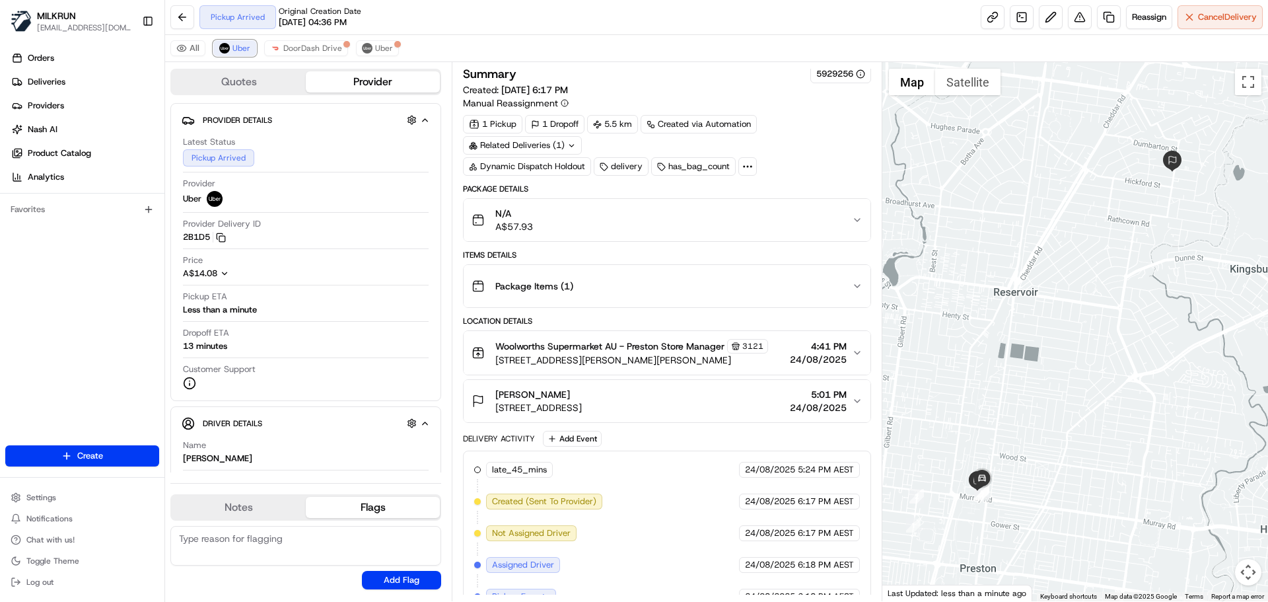
scroll to position [57, 0]
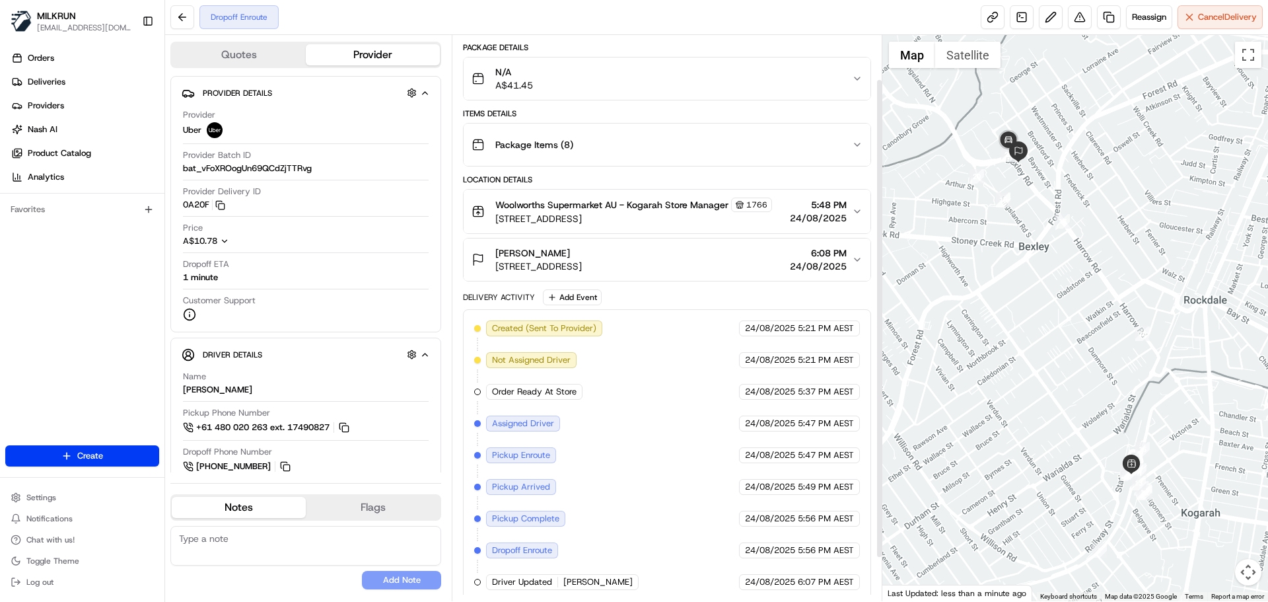
scroll to position [104, 0]
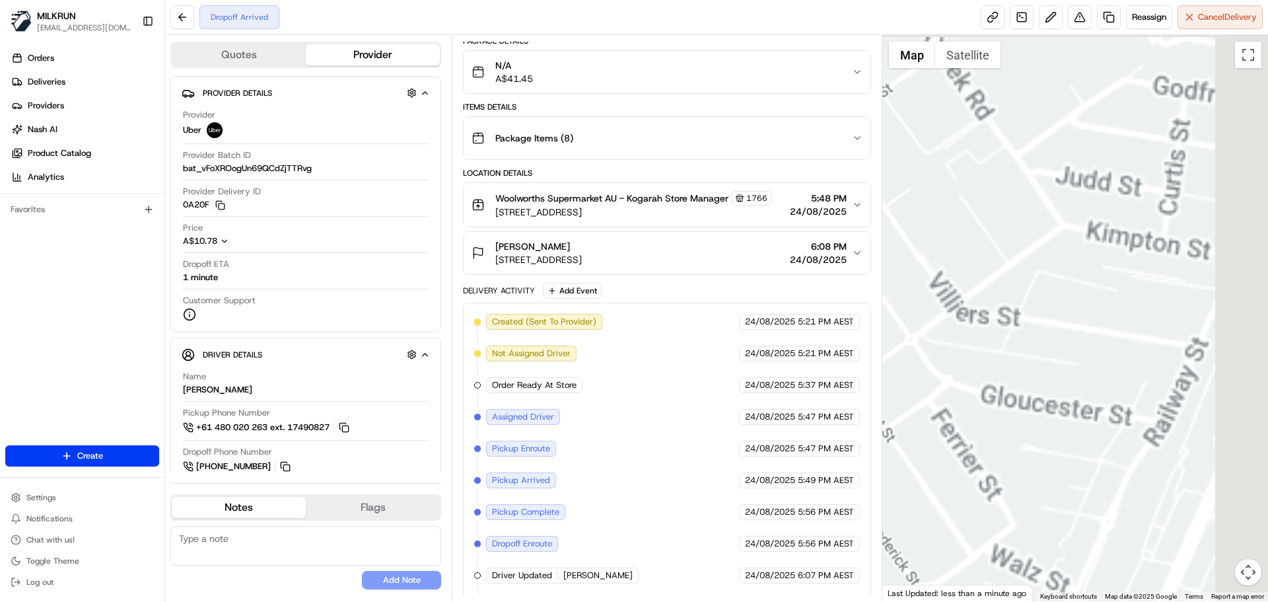
drag, startPoint x: 1073, startPoint y: 236, endPoint x: 555, endPoint y: 501, distance: 581.6
click at [554, 601] on html "MILKRUN aoman@woolworths.com.au Toggle Sidebar Orders Deliveries Providers Nash…" at bounding box center [634, 301] width 1268 height 602
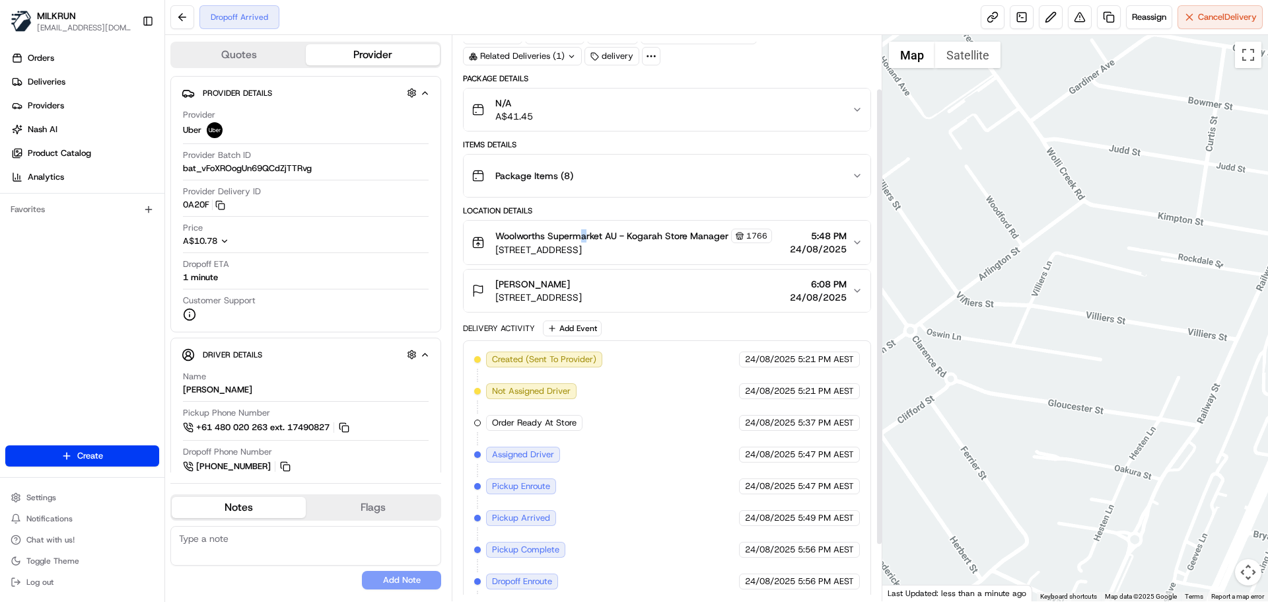
drag, startPoint x: 586, startPoint y: 224, endPoint x: 644, endPoint y: 272, distance: 75.5
click at [644, 272] on div "Location Details Woolworths Supermarket AU - Kogarah Store Manager 1766 1-9 Rai…" at bounding box center [667, 258] width 408 height 107
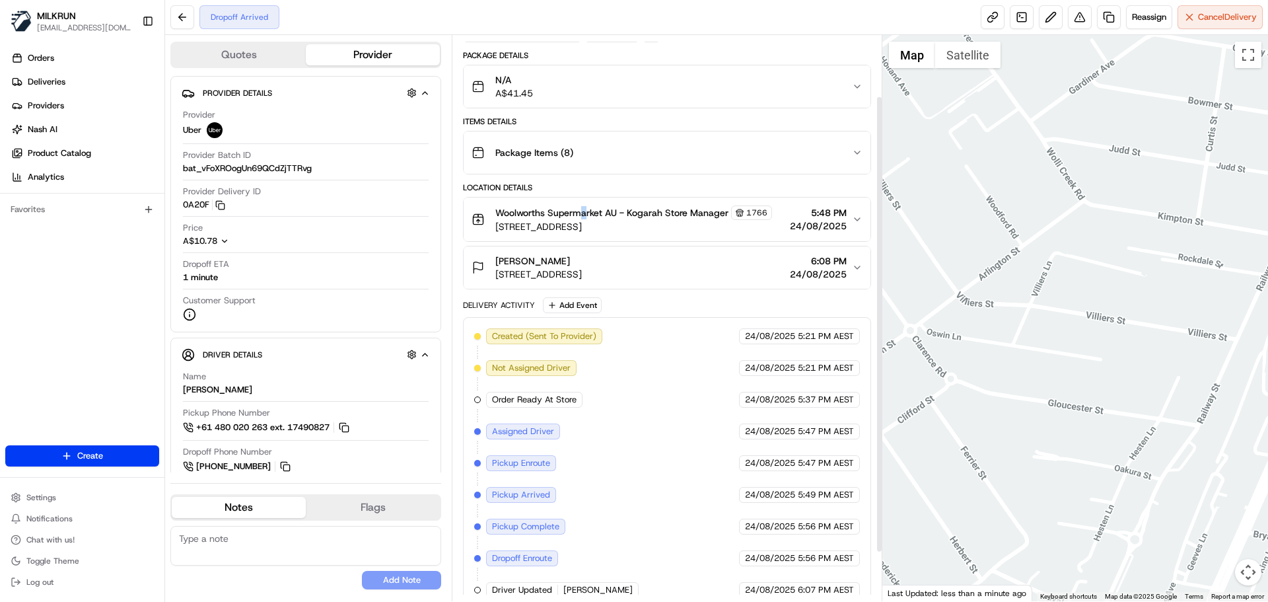
scroll to position [135, 0]
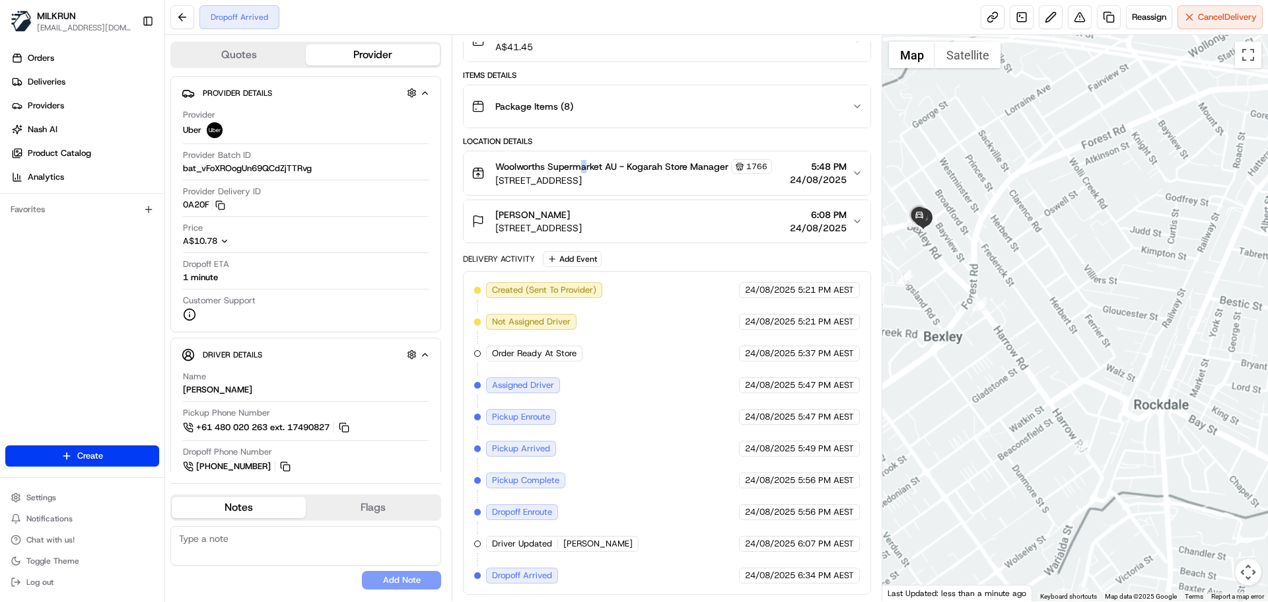
drag, startPoint x: 1106, startPoint y: 343, endPoint x: 976, endPoint y: 448, distance: 167.2
click at [976, 448] on div at bounding box center [1075, 318] width 386 height 566
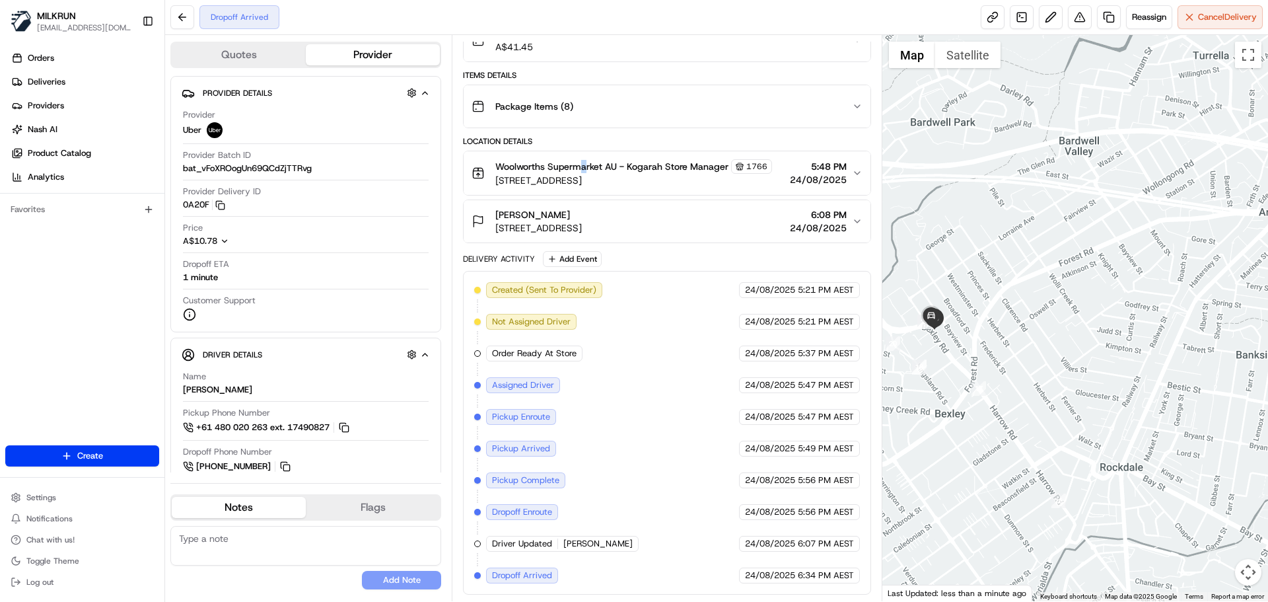
drag, startPoint x: 1118, startPoint y: 393, endPoint x: 1242, endPoint y: 412, distance: 125.6
click at [1263, 406] on div at bounding box center [1075, 318] width 386 height 566
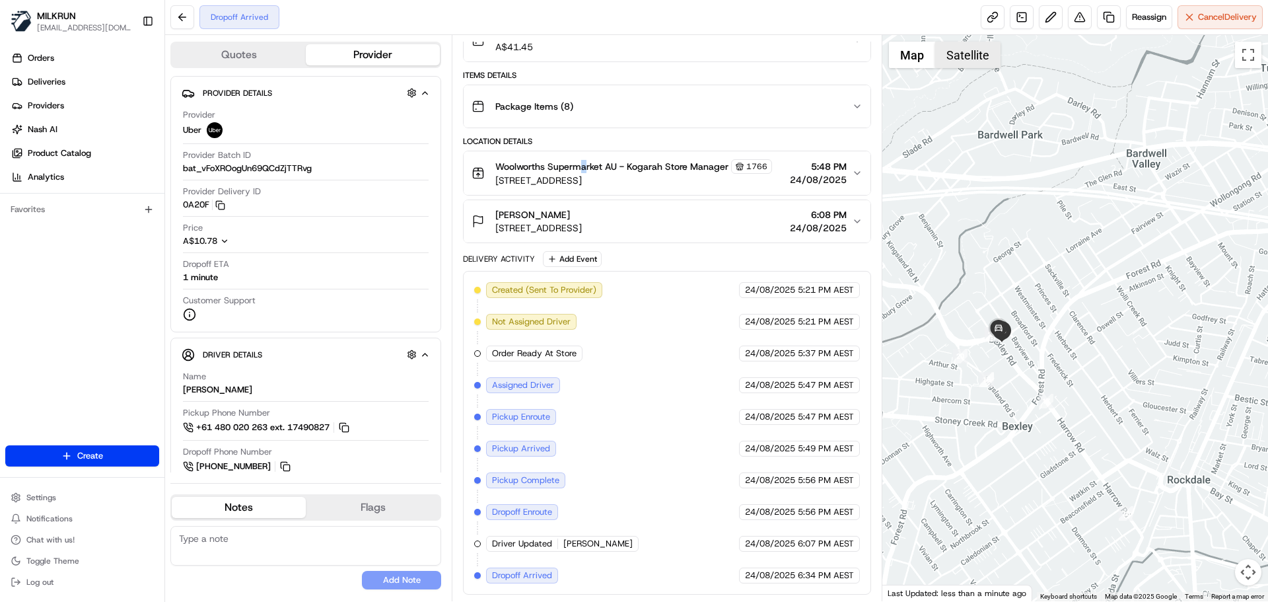
drag, startPoint x: 992, startPoint y: 61, endPoint x: 1090, endPoint y: 196, distance: 166.5
click at [995, 63] on button "Satellite" at bounding box center [967, 55] width 65 height 26
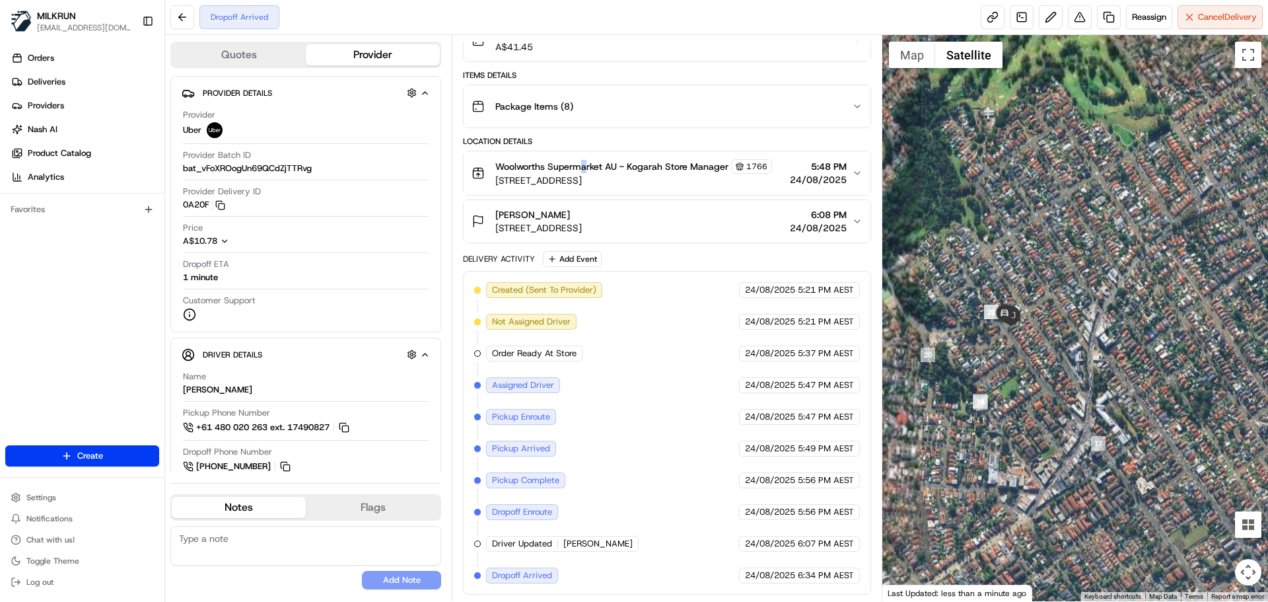
drag, startPoint x: 1158, startPoint y: 332, endPoint x: 1166, endPoint y: 361, distance: 30.1
click at [1166, 361] on div at bounding box center [1075, 318] width 386 height 566
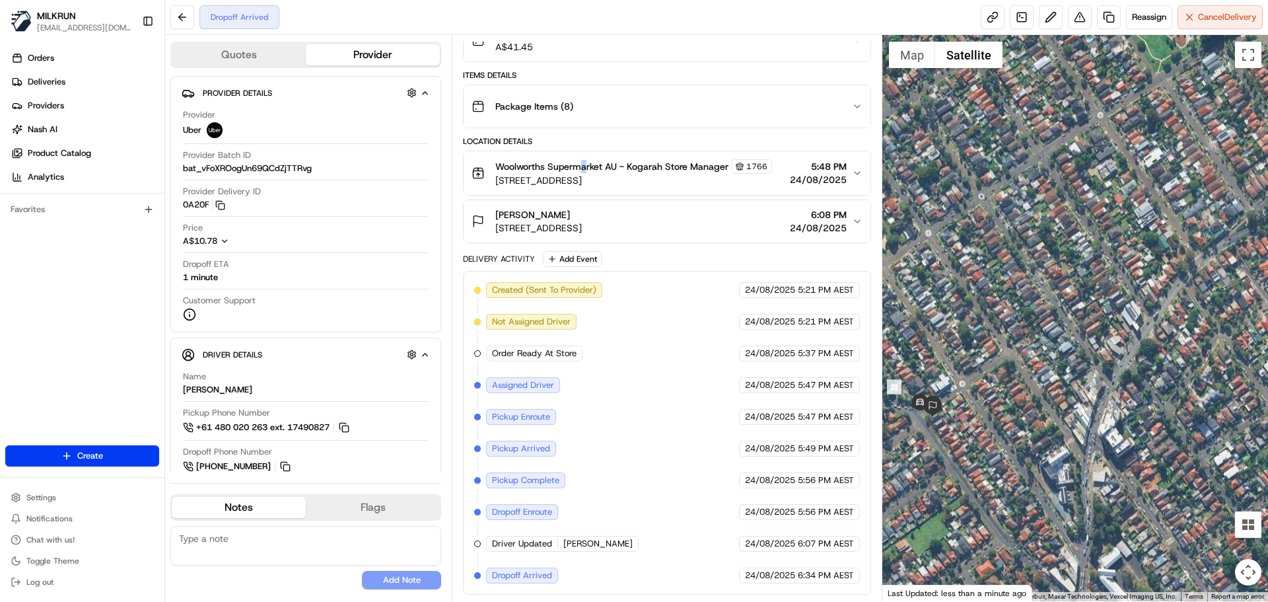
drag, startPoint x: 1055, startPoint y: 268, endPoint x: 1104, endPoint y: 231, distance: 60.8
click at [1104, 231] on div at bounding box center [1075, 318] width 386 height 566
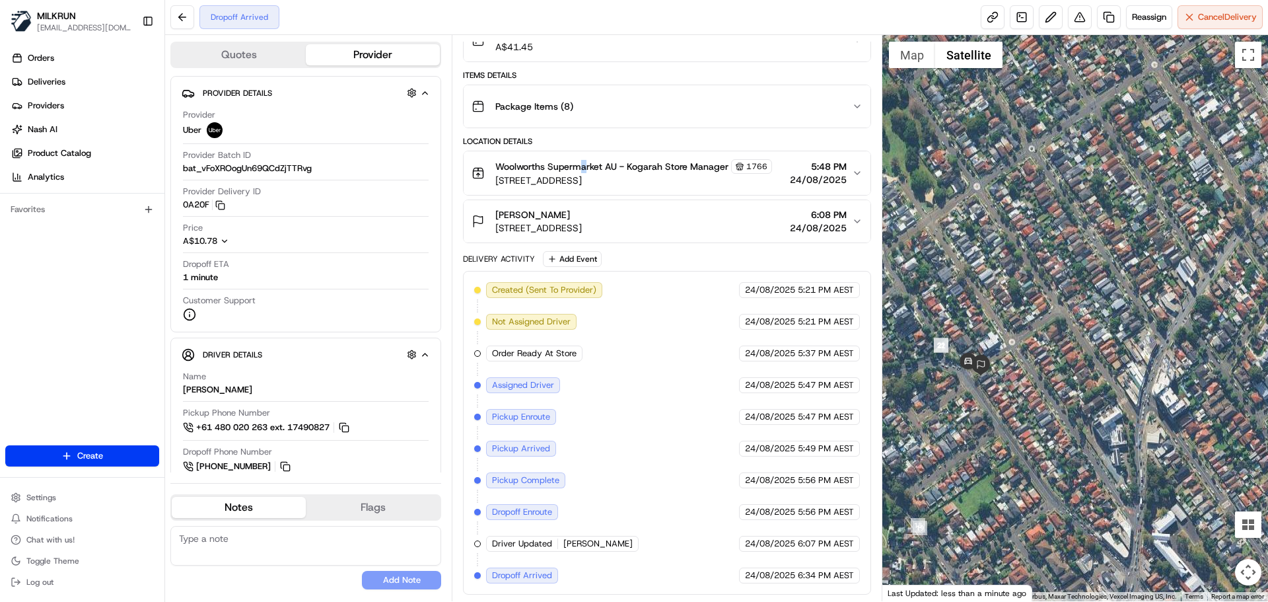
drag, startPoint x: 1062, startPoint y: 427, endPoint x: 1108, endPoint y: 385, distance: 62.2
click at [1118, 382] on div at bounding box center [1075, 318] width 386 height 566
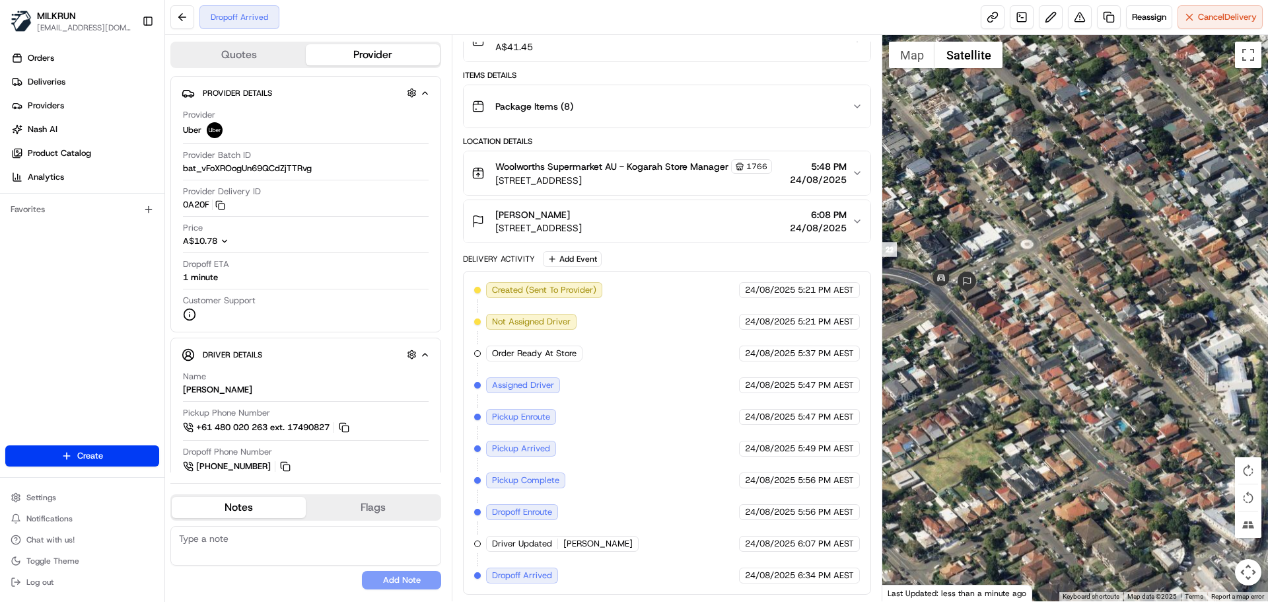
drag, startPoint x: 1045, startPoint y: 269, endPoint x: 1075, endPoint y: 281, distance: 32.6
click at [1075, 281] on div at bounding box center [1075, 318] width 386 height 566
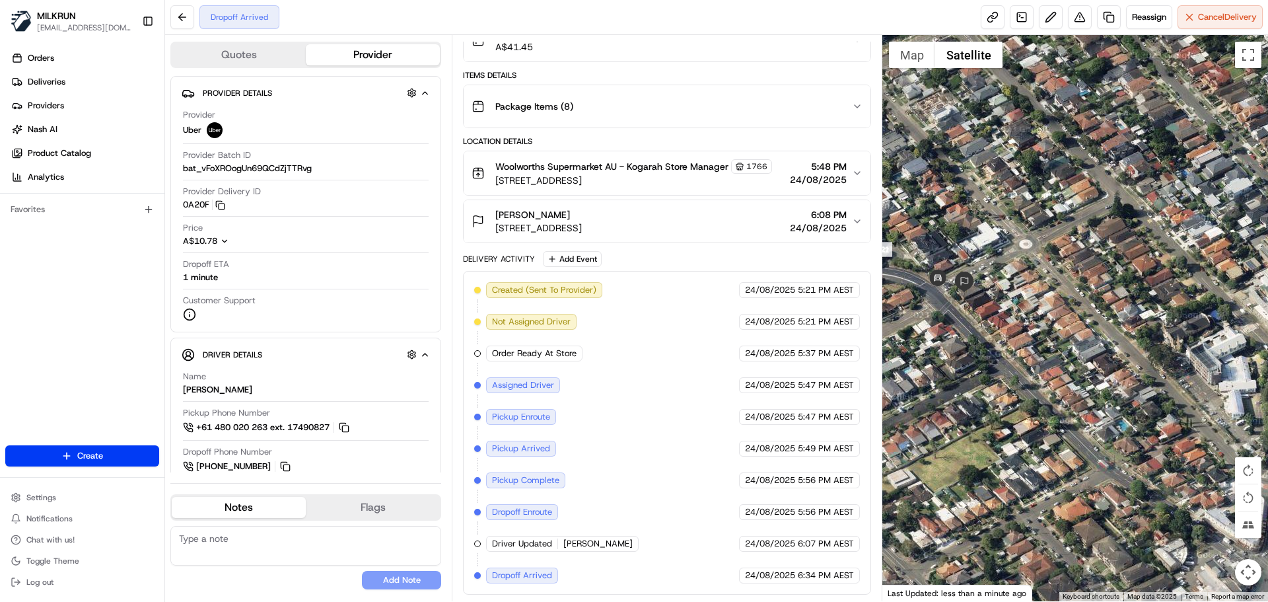
drag, startPoint x: 978, startPoint y: 366, endPoint x: 1105, endPoint y: 458, distance: 157.5
click at [1108, 462] on div at bounding box center [1075, 318] width 386 height 566
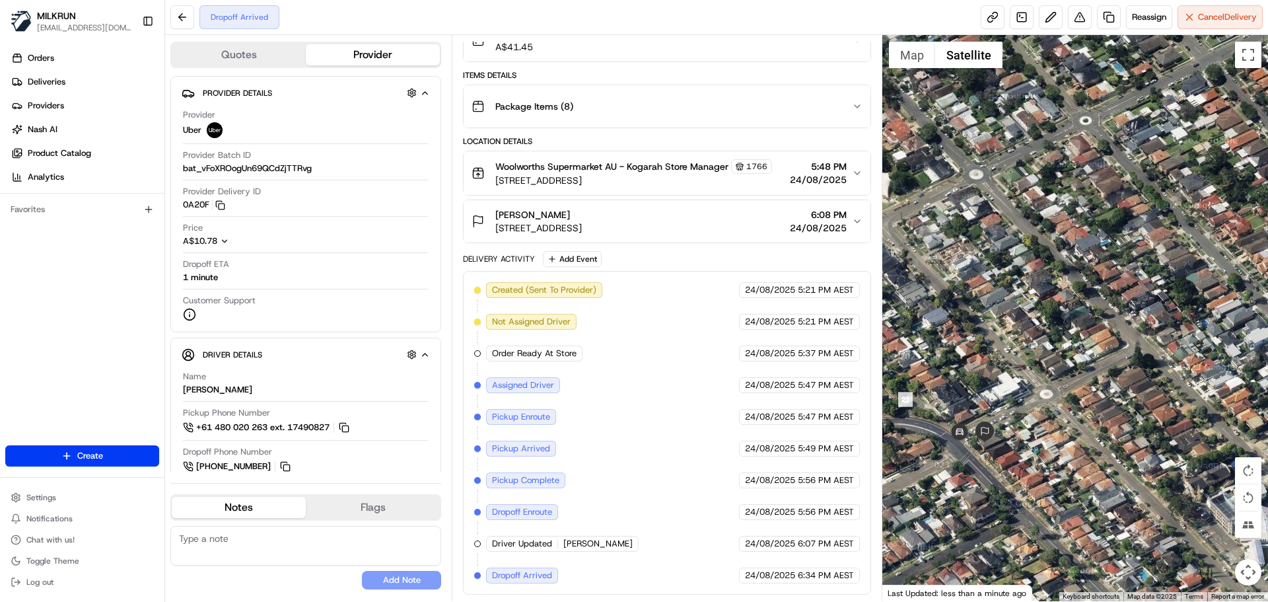
click at [1086, 435] on div at bounding box center [1075, 318] width 386 height 566
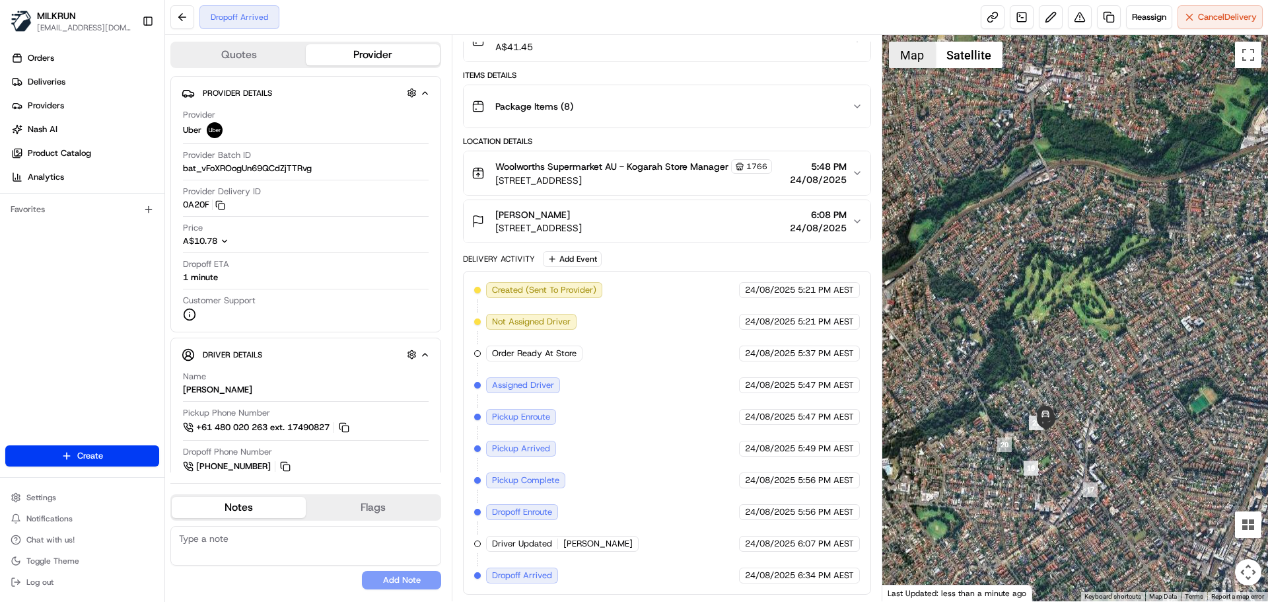
click at [903, 48] on button "Map" at bounding box center [912, 55] width 46 height 26
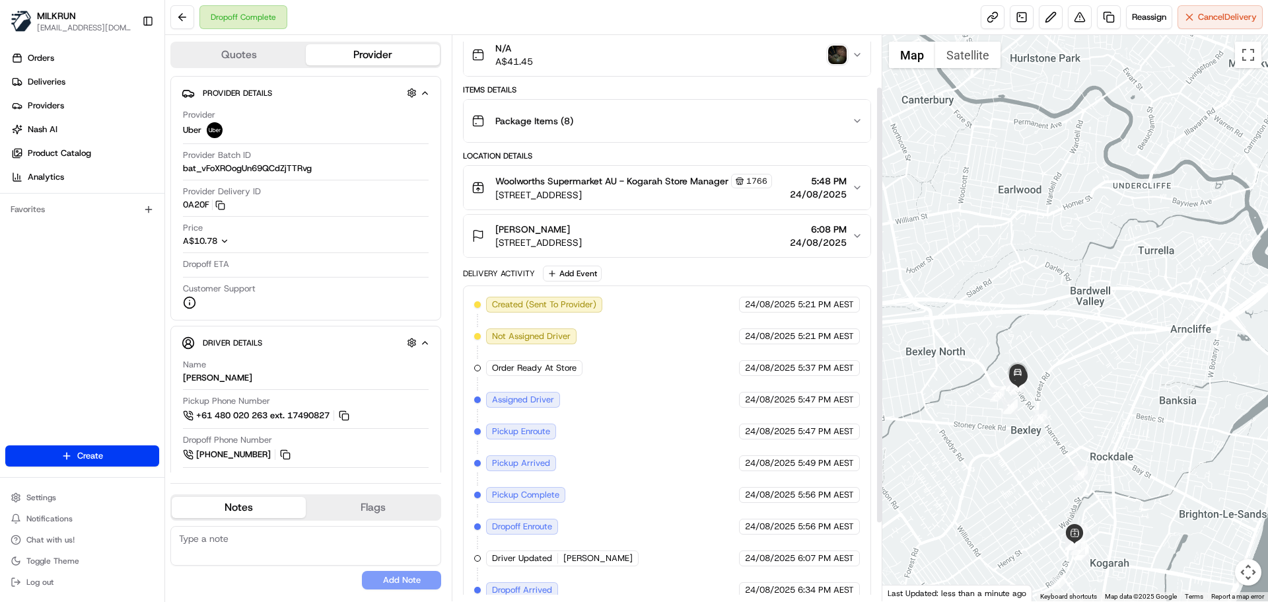
scroll to position [0, 0]
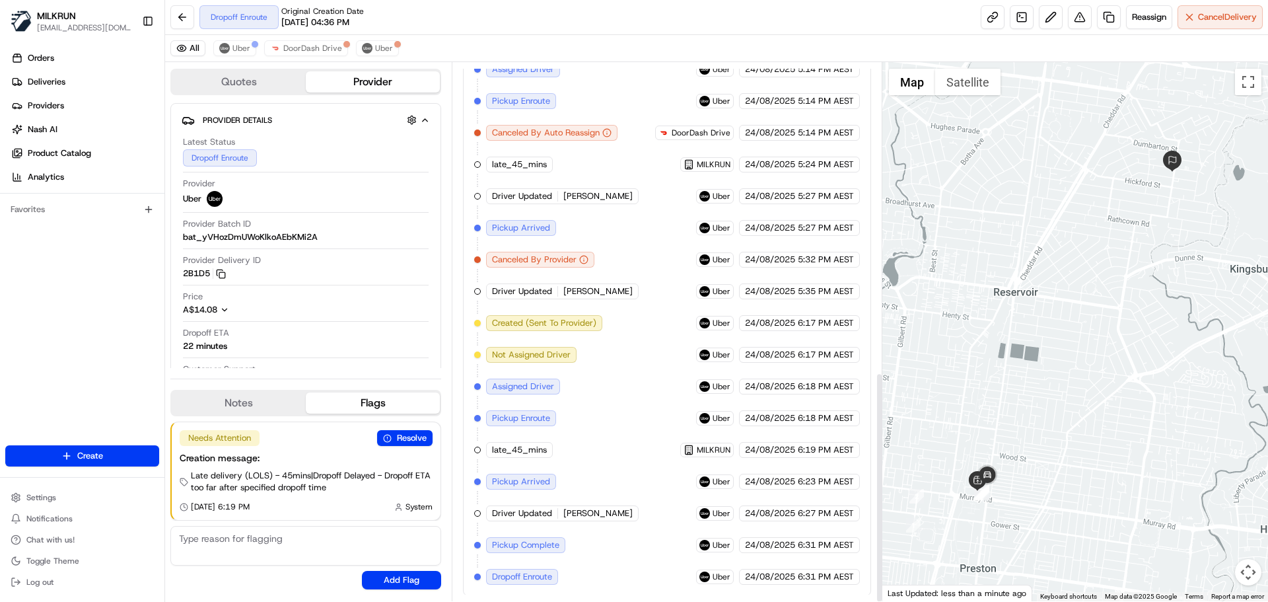
scroll to position [723, 0]
click at [238, 44] on span "Uber" at bounding box center [241, 48] width 18 height 11
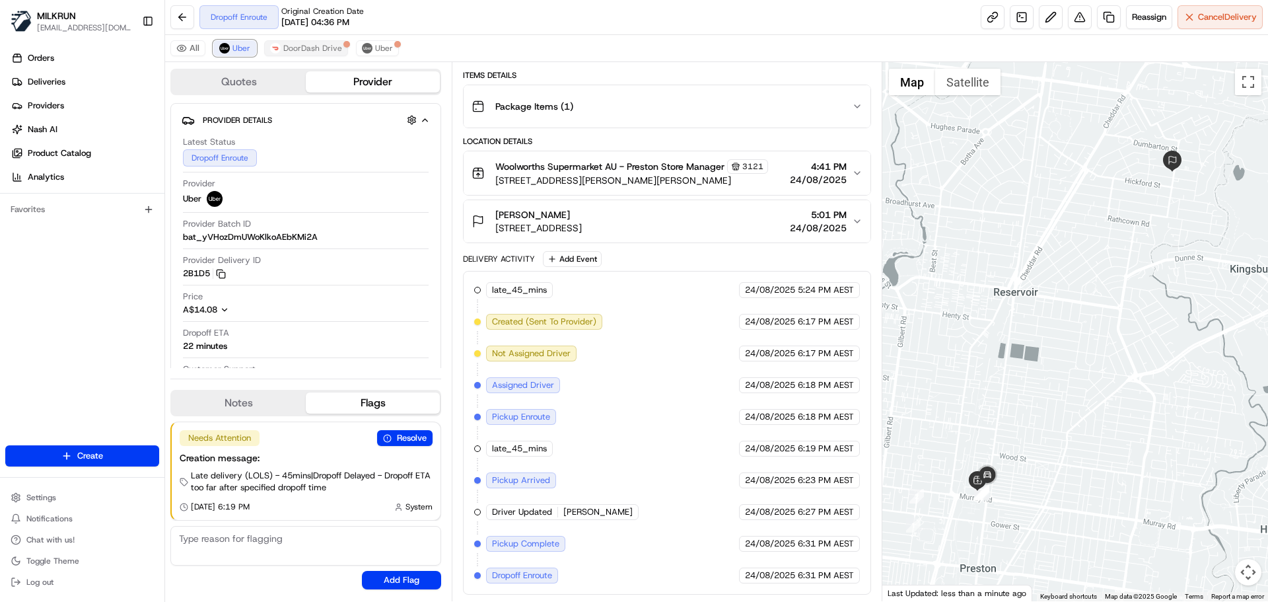
scroll to position [184, 0]
click at [983, 16] on link at bounding box center [993, 17] width 24 height 24
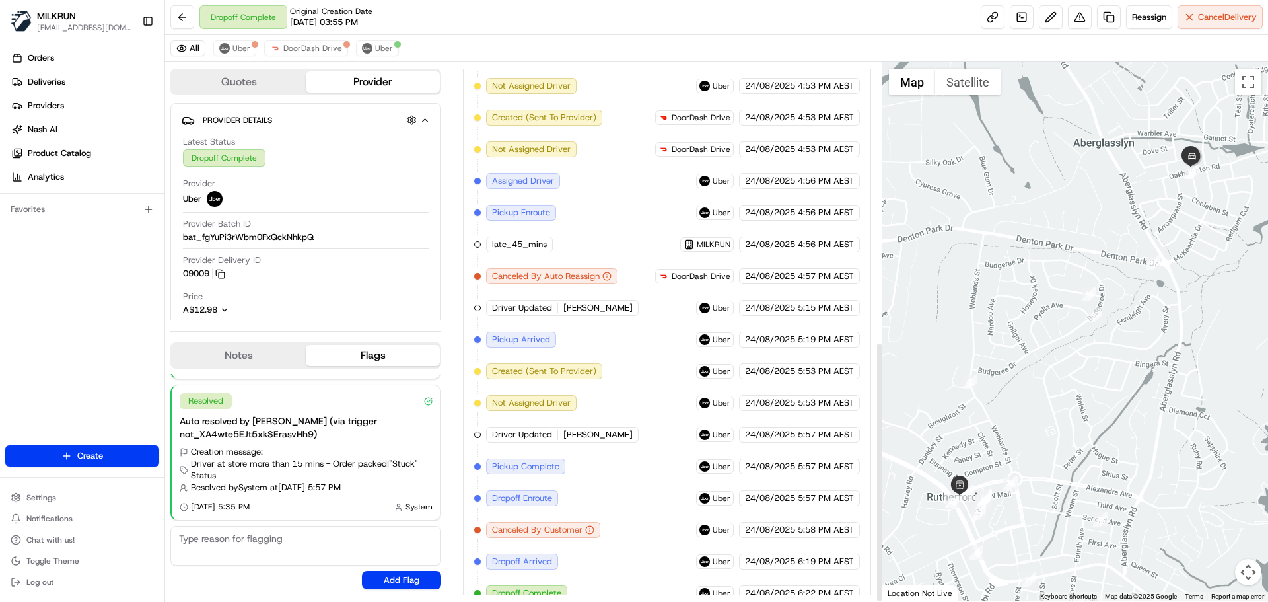
scroll to position [575, 0]
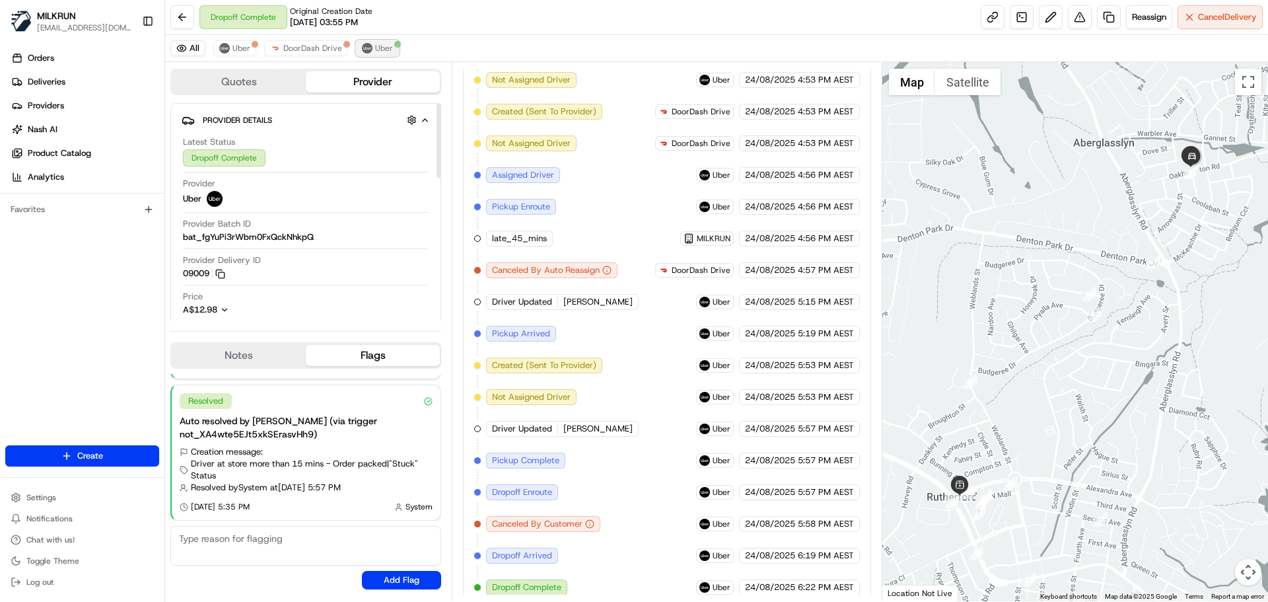
click at [376, 50] on span "Uber" at bounding box center [384, 48] width 18 height 11
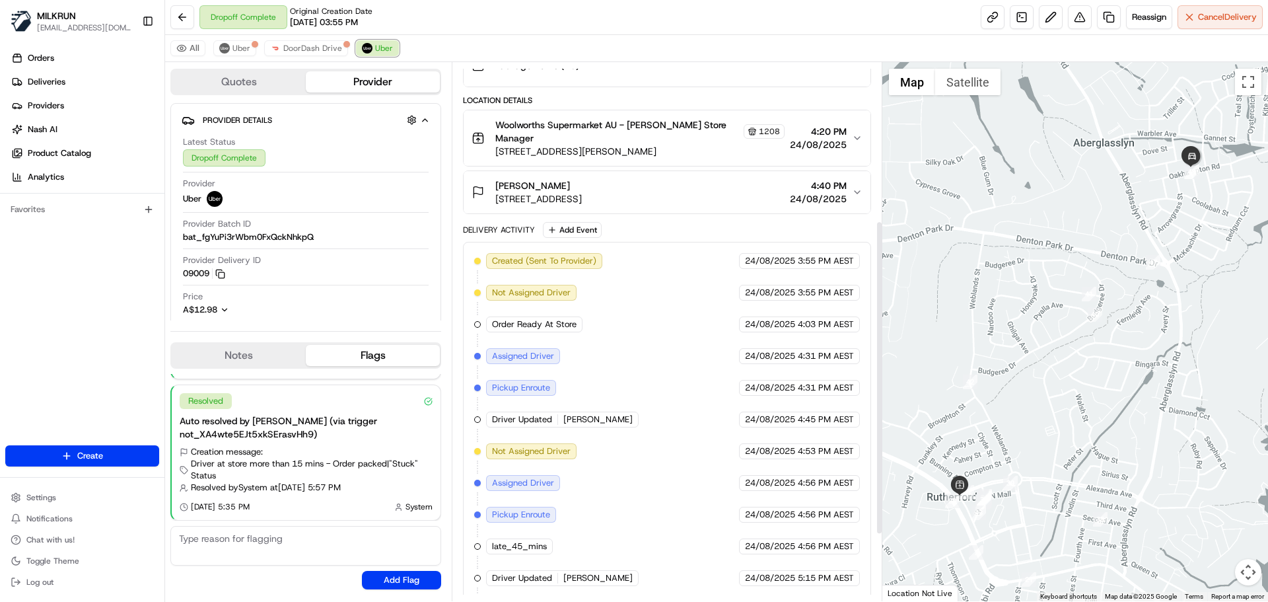
scroll to position [54, 0]
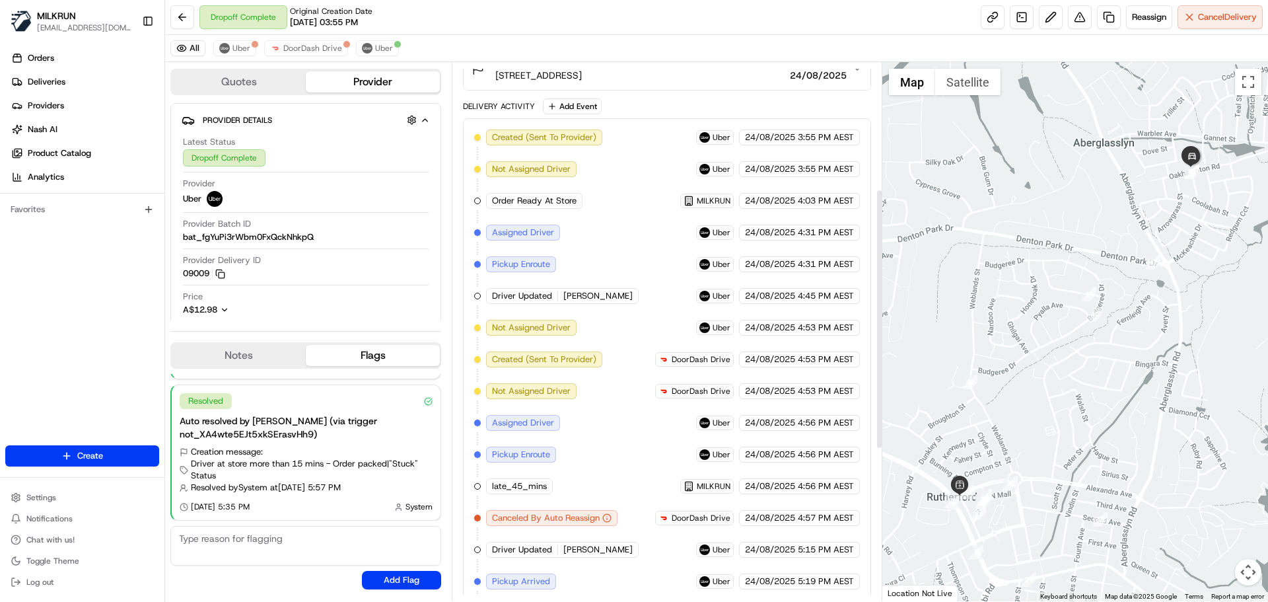
scroll to position [244, 0]
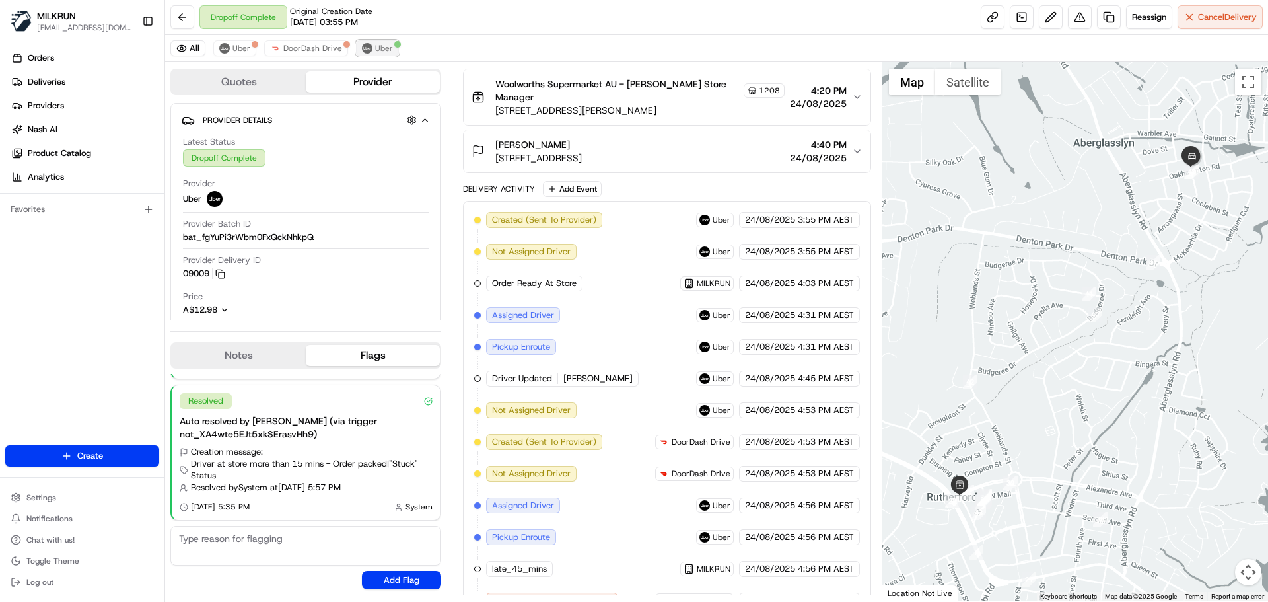
click at [382, 50] on span "Uber" at bounding box center [384, 48] width 18 height 11
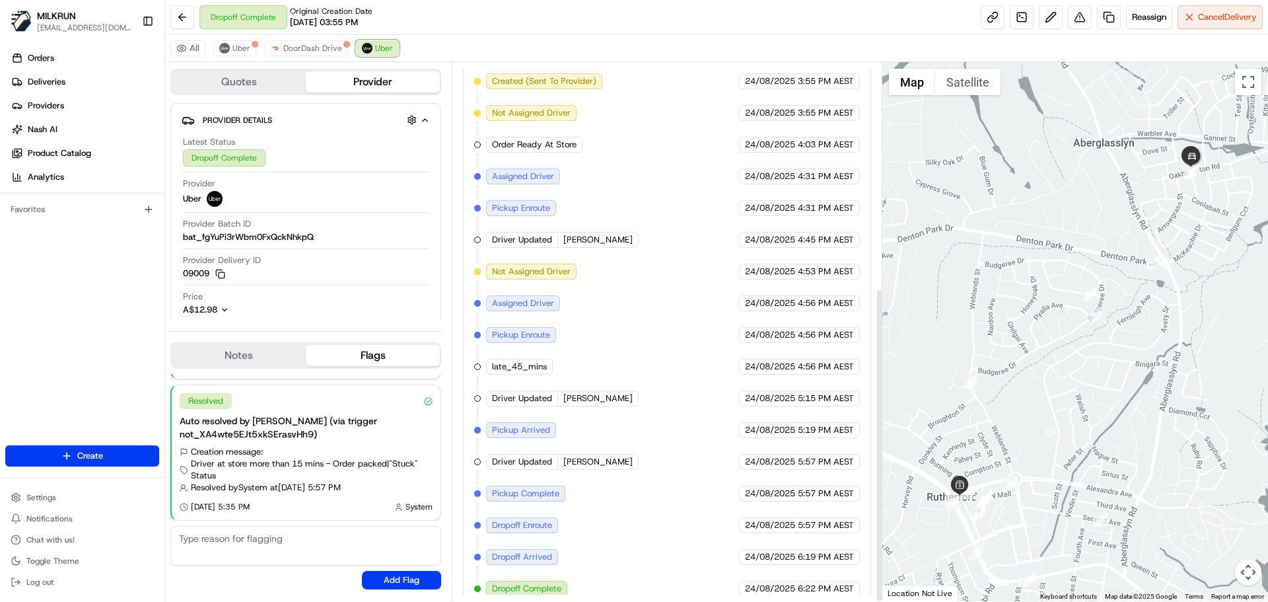
scroll to position [384, 0]
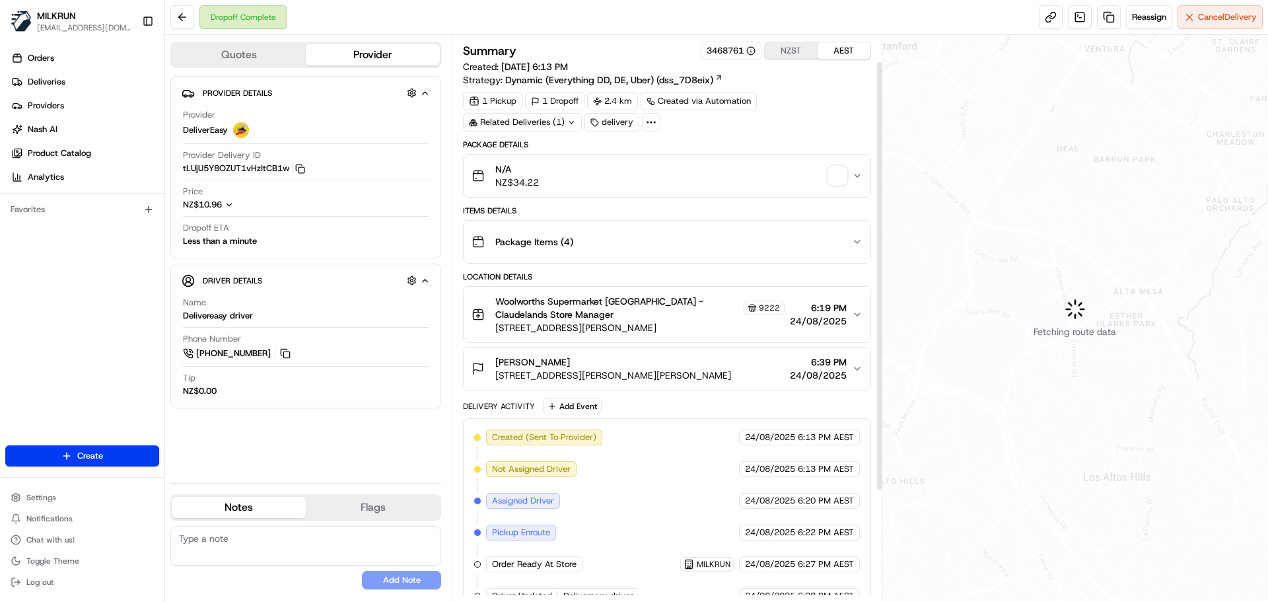
scroll to position [179, 0]
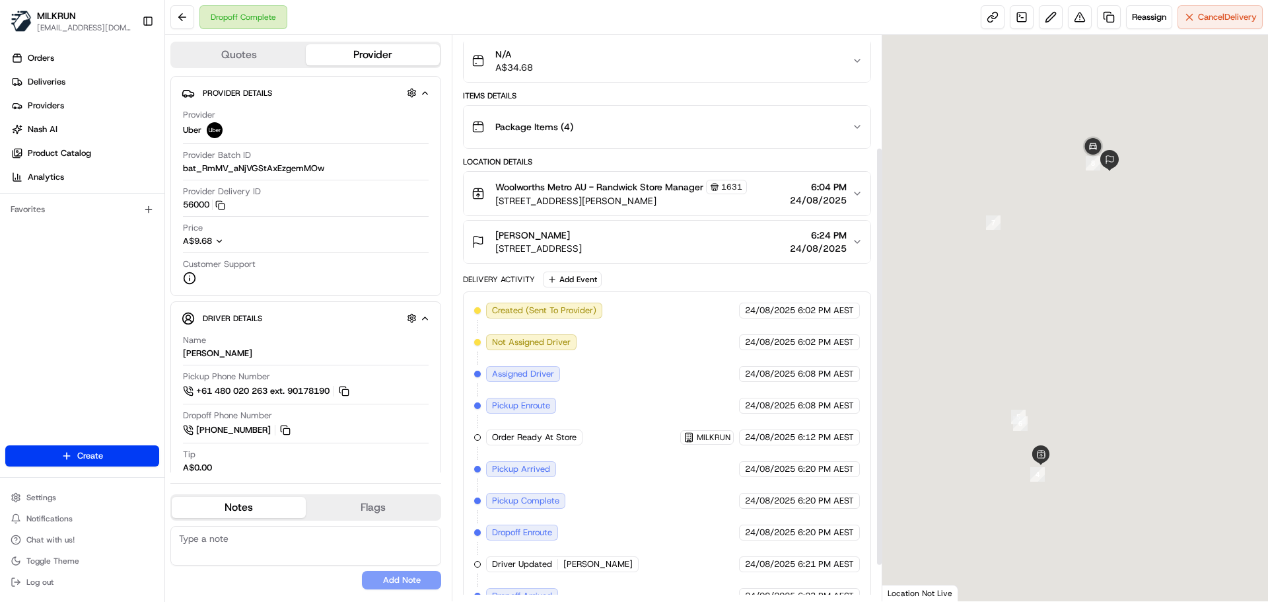
scroll to position [199, 0]
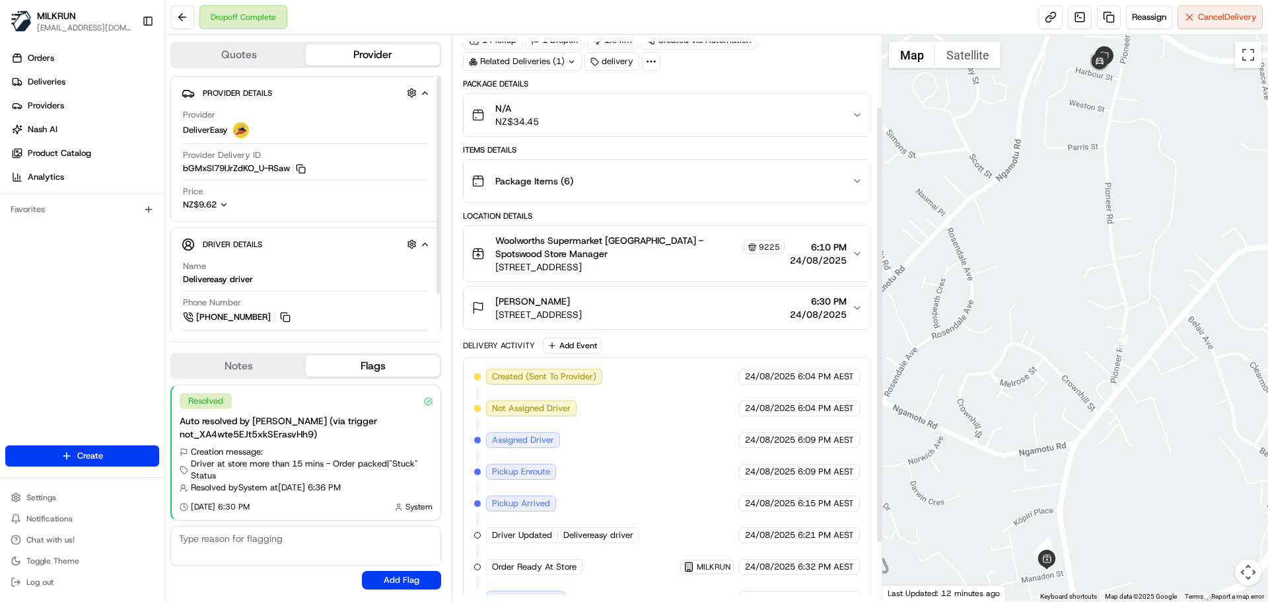
scroll to position [167, 0]
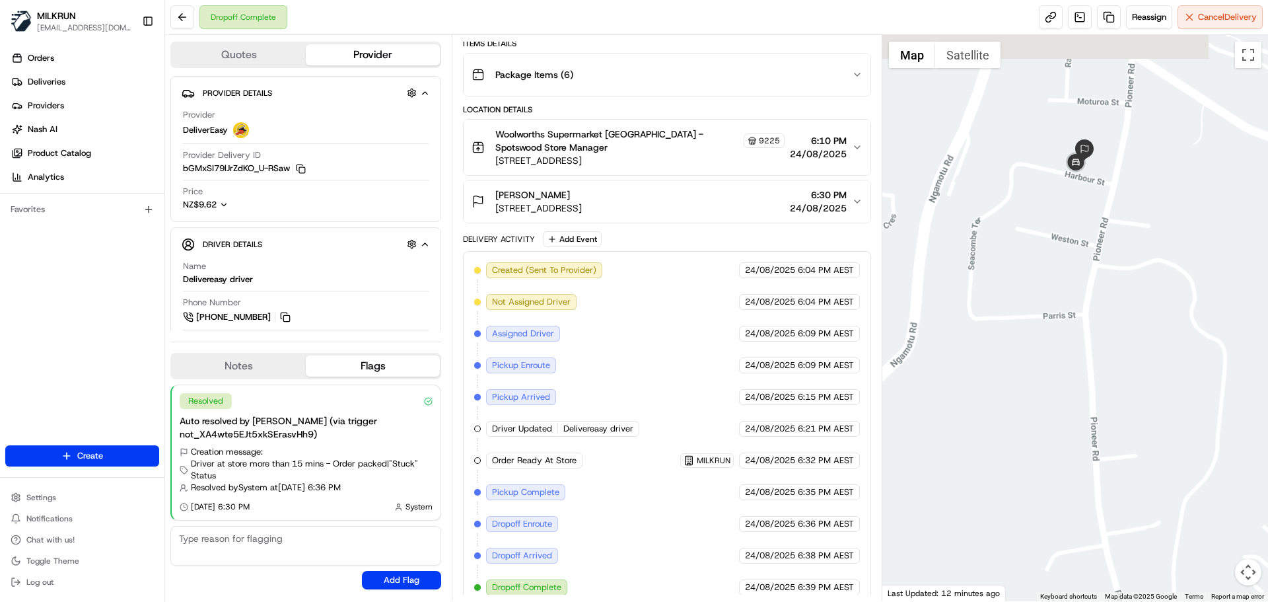
drag, startPoint x: 1060, startPoint y: 120, endPoint x: 820, endPoint y: 91, distance: 241.5
click at [975, 174] on div at bounding box center [1075, 318] width 386 height 566
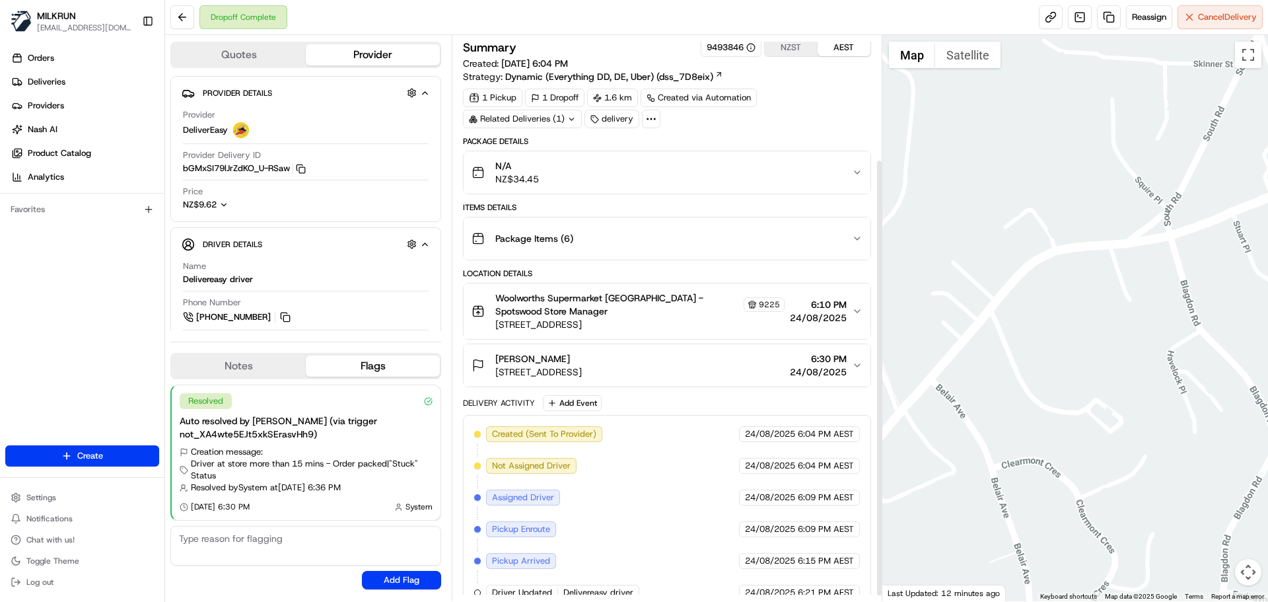
scroll to position [0, 0]
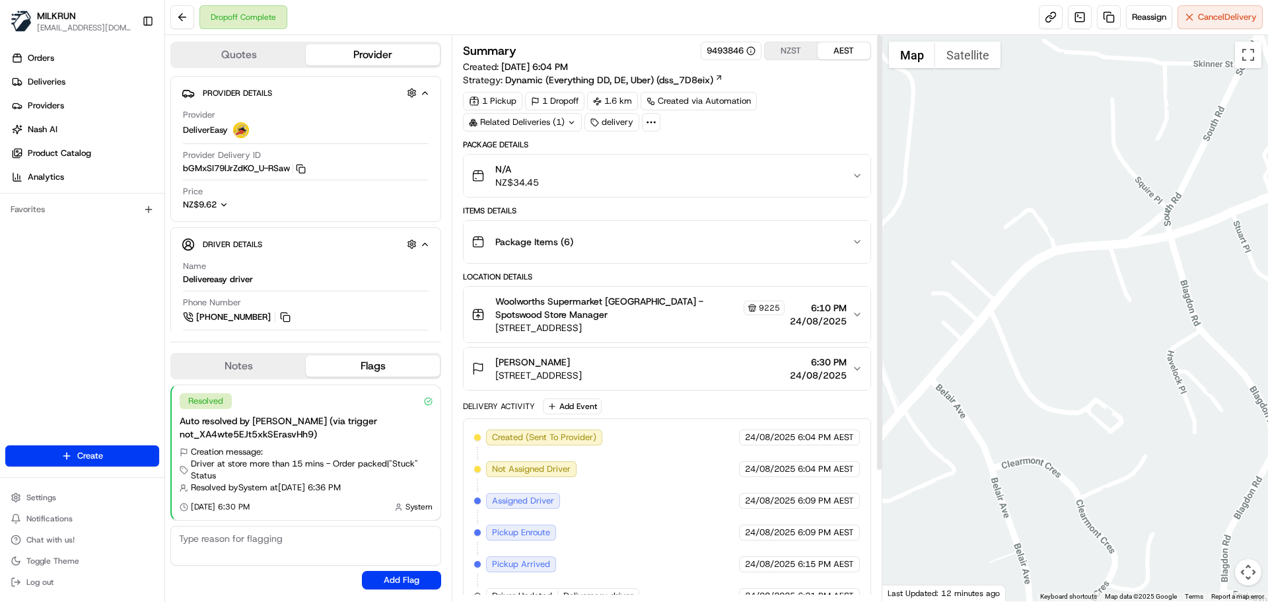
click at [559, 124] on div "Related Deliveries (1)" at bounding box center [522, 122] width 119 height 18
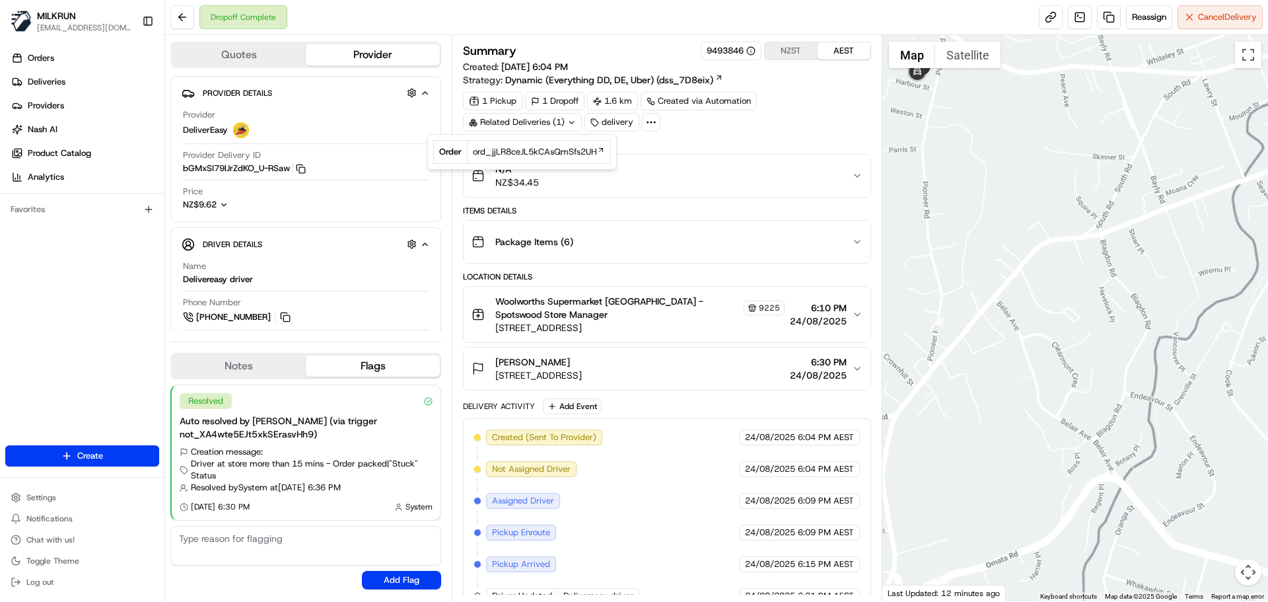
drag, startPoint x: 1026, startPoint y: 203, endPoint x: 1145, endPoint y: 296, distance: 151.1
click at [1139, 300] on div at bounding box center [1075, 318] width 386 height 566
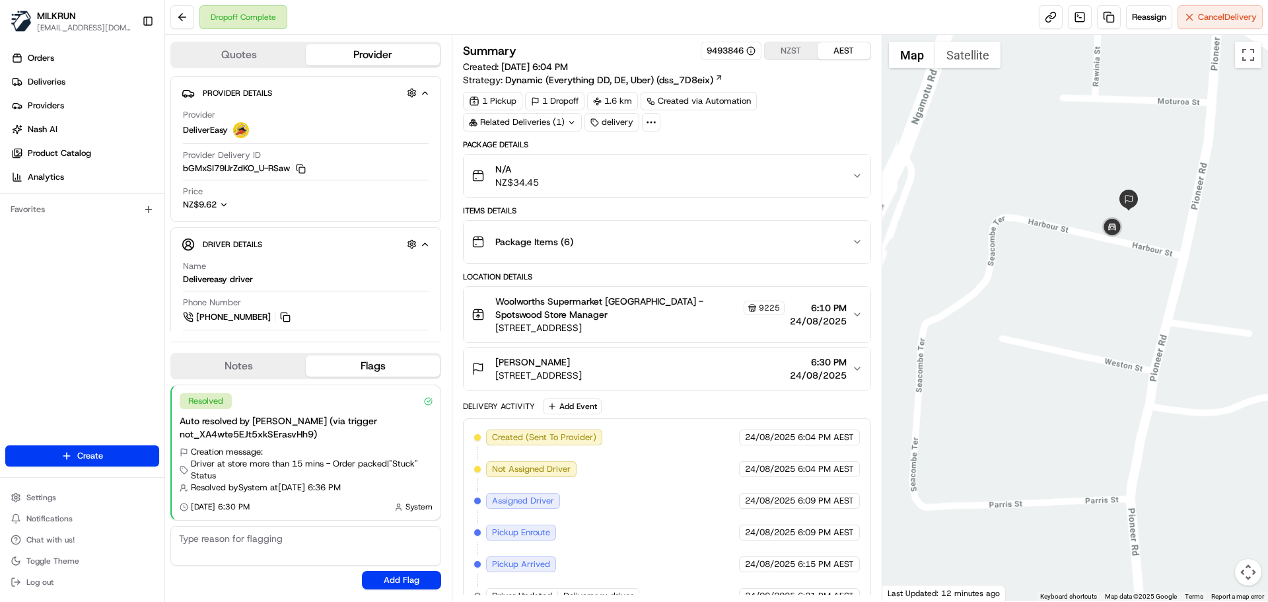
drag, startPoint x: 1090, startPoint y: 192, endPoint x: 1228, endPoint y: 290, distance: 169.5
click at [1228, 290] on div at bounding box center [1075, 318] width 386 height 566
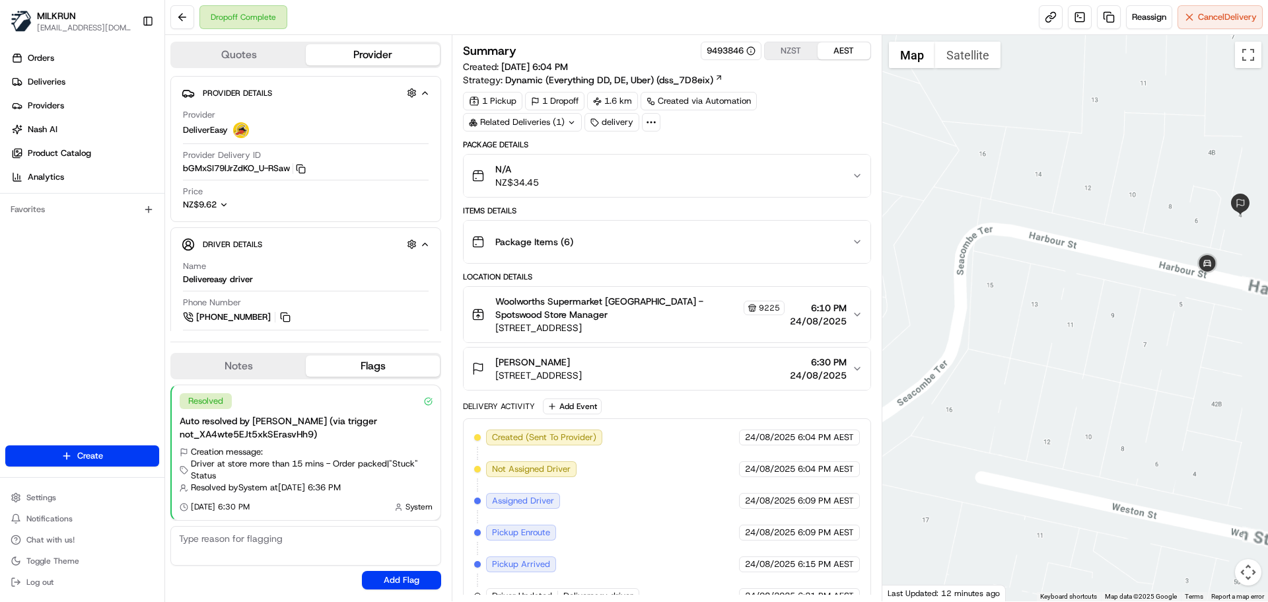
drag, startPoint x: 1108, startPoint y: 217, endPoint x: 940, endPoint y: 87, distance: 212.7
click at [943, 71] on div at bounding box center [1075, 318] width 386 height 566
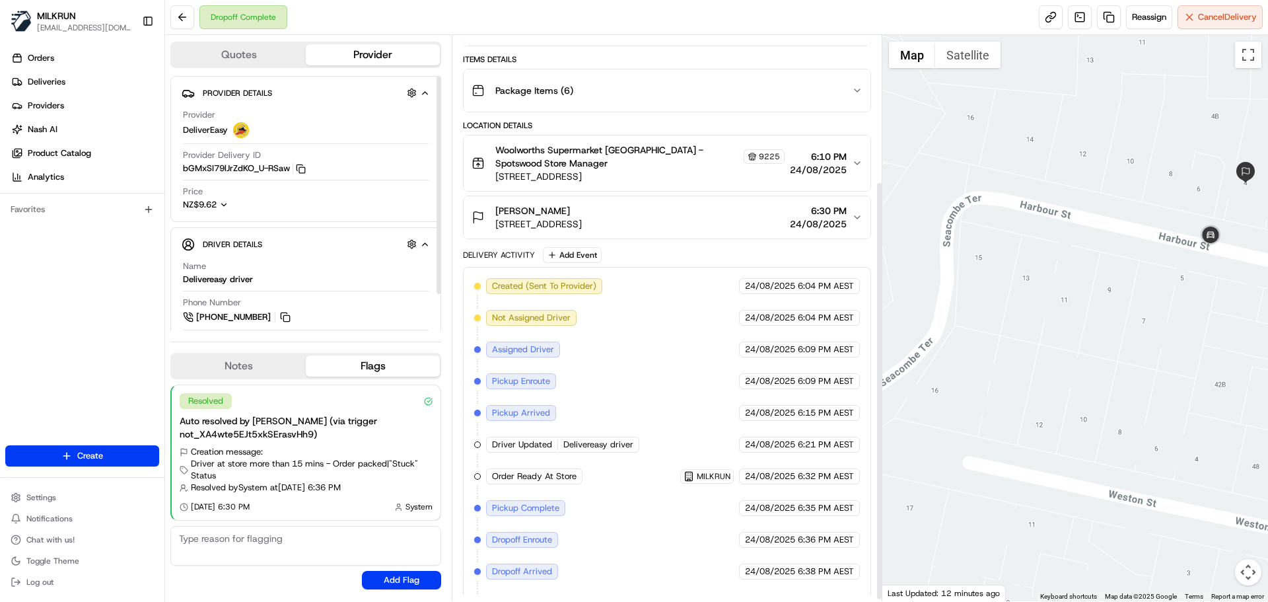
scroll to position [199, 0]
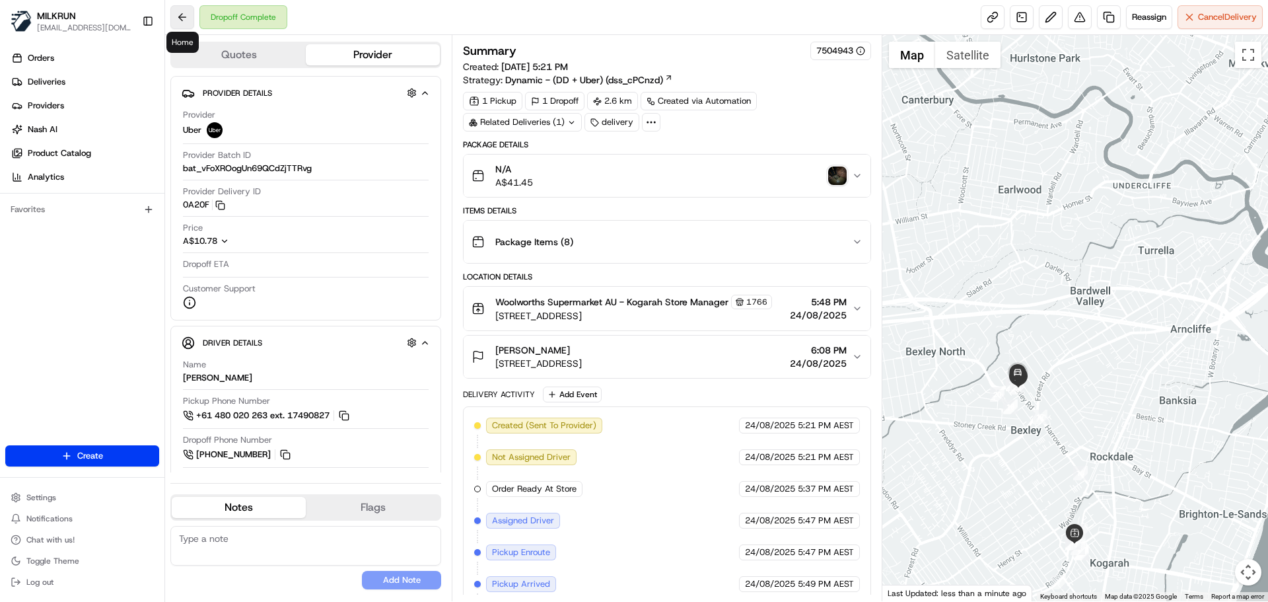
click at [192, 16] on button at bounding box center [182, 17] width 24 height 24
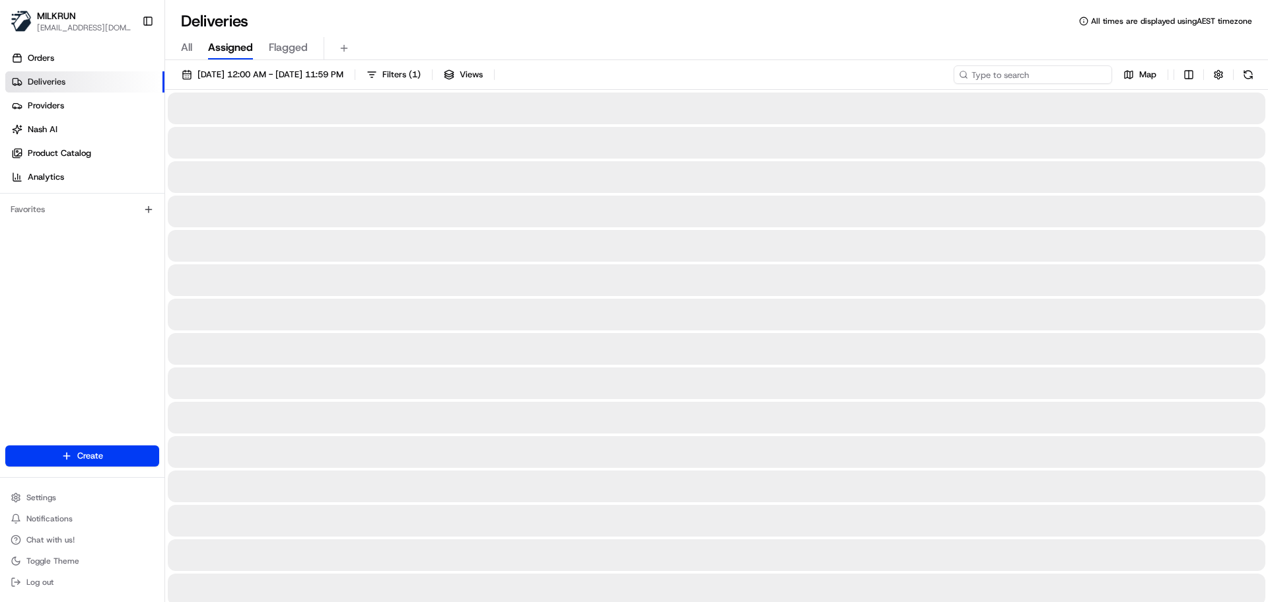
click at [1024, 74] on input at bounding box center [1033, 74] width 159 height 18
paste input "Ash Murphy"
click at [972, 72] on input "Ash Murphy" at bounding box center [1033, 74] width 159 height 18
click at [975, 74] on input "Ash Murphy" at bounding box center [1033, 74] width 159 height 18
click at [1024, 77] on input "Ash Murphy" at bounding box center [1033, 74] width 159 height 18
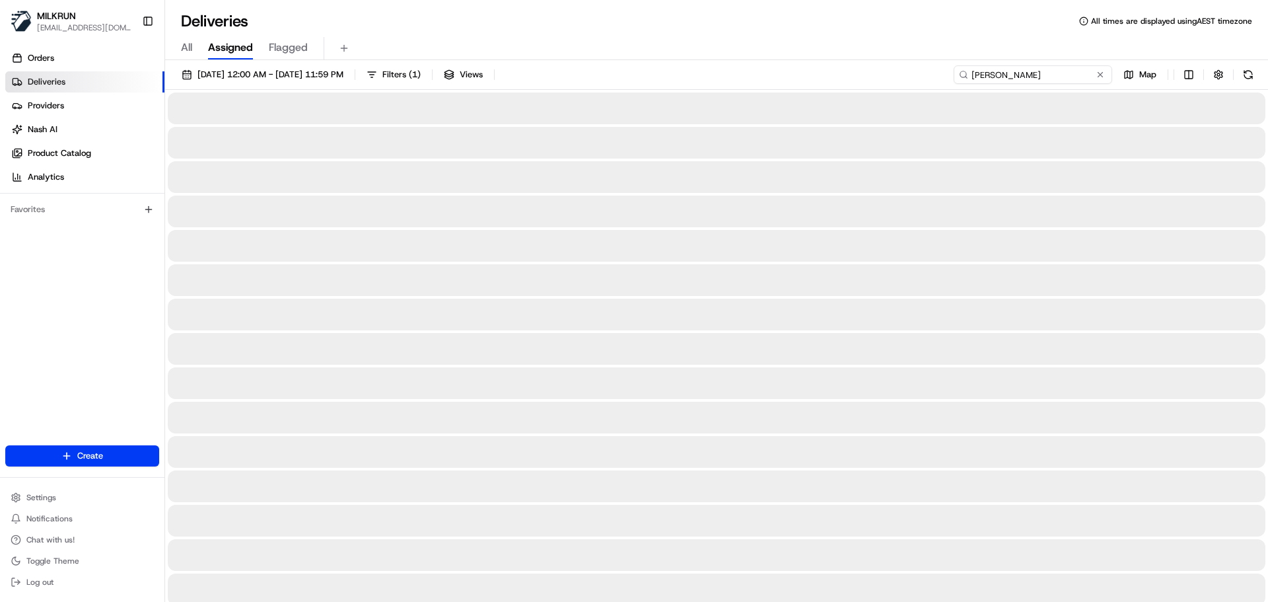
type input "Ash Murphy"
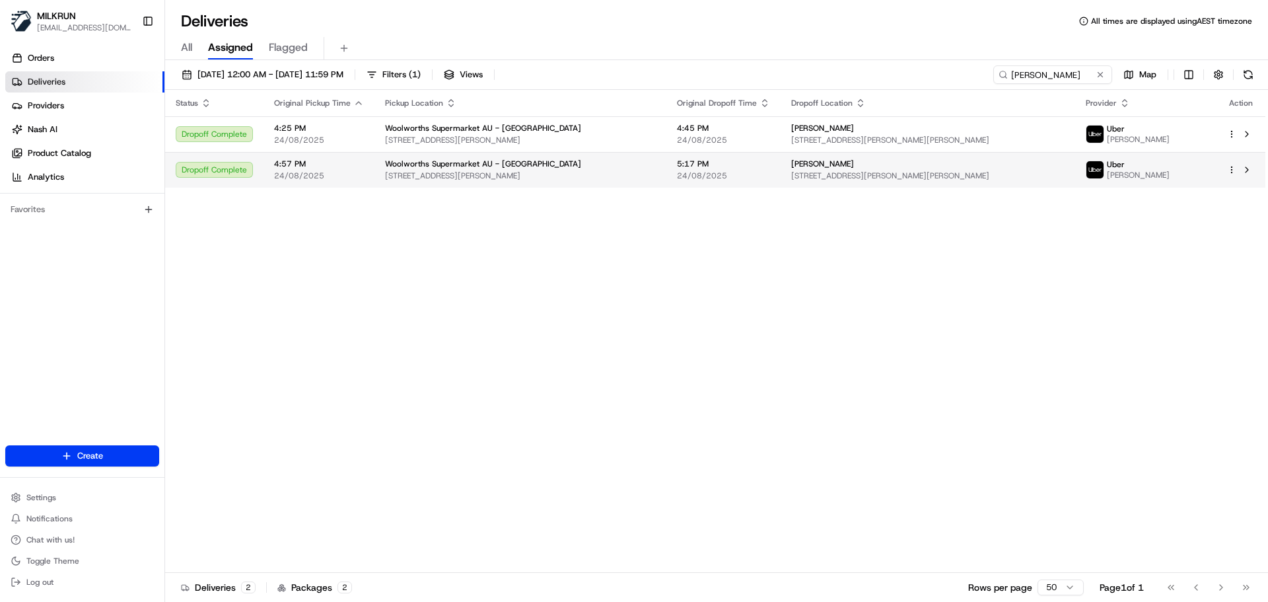
click at [655, 166] on div "Woolworths Supermarket AU - Rutherford" at bounding box center [520, 164] width 271 height 11
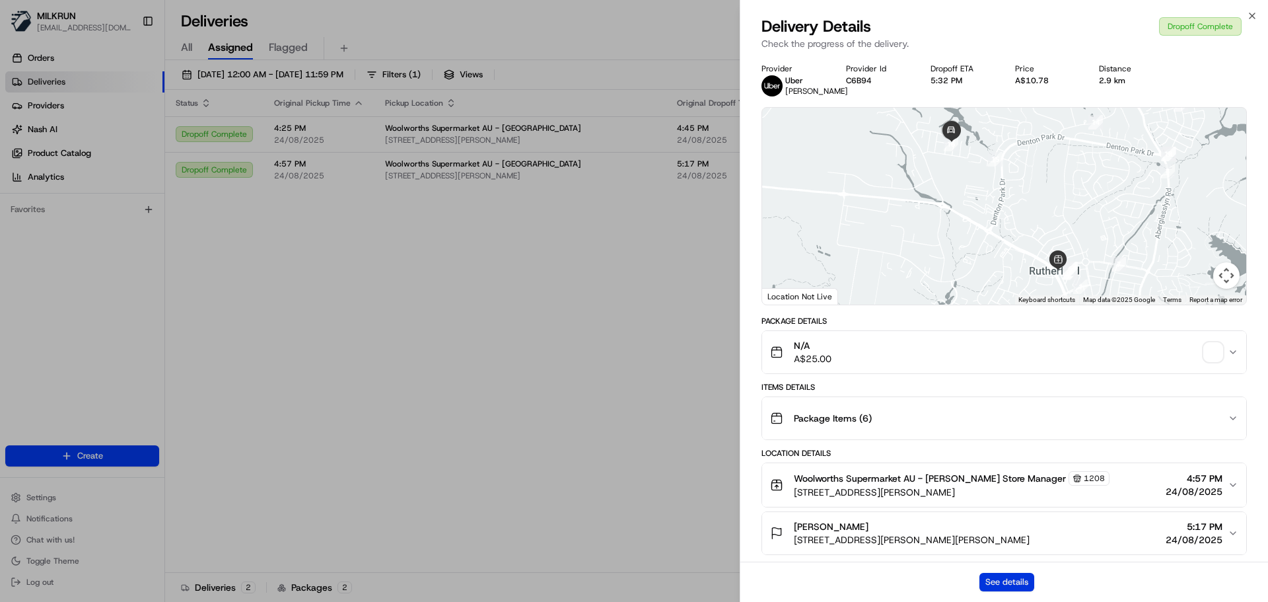
click at [1008, 577] on button "See details" at bounding box center [1007, 582] width 55 height 18
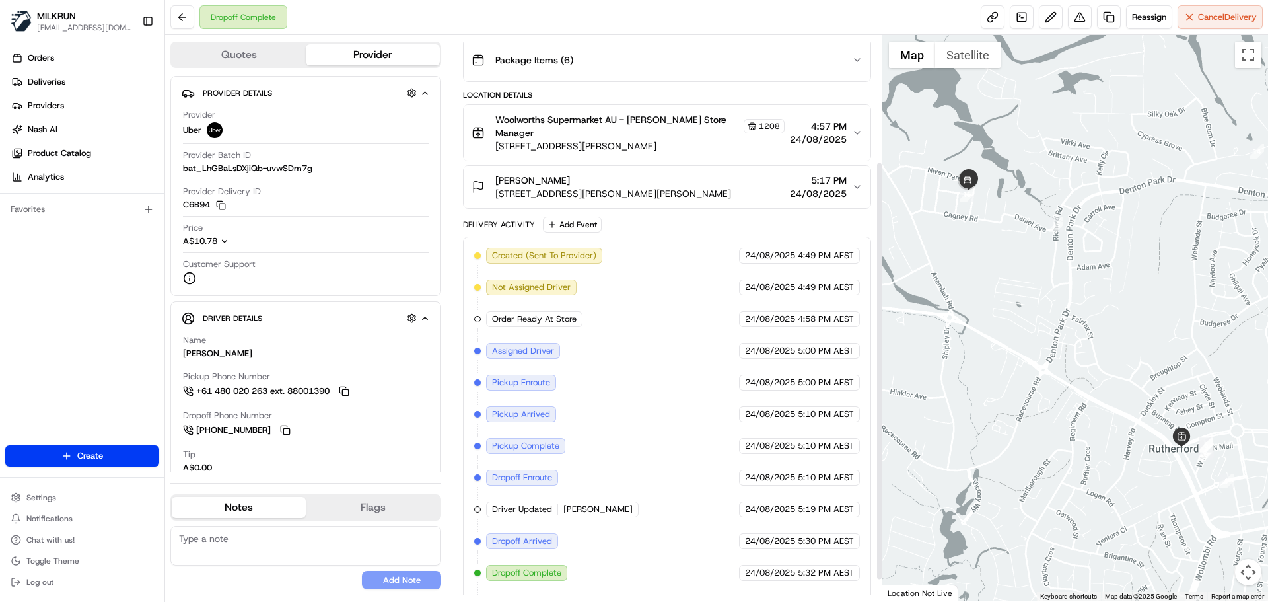
scroll to position [199, 0]
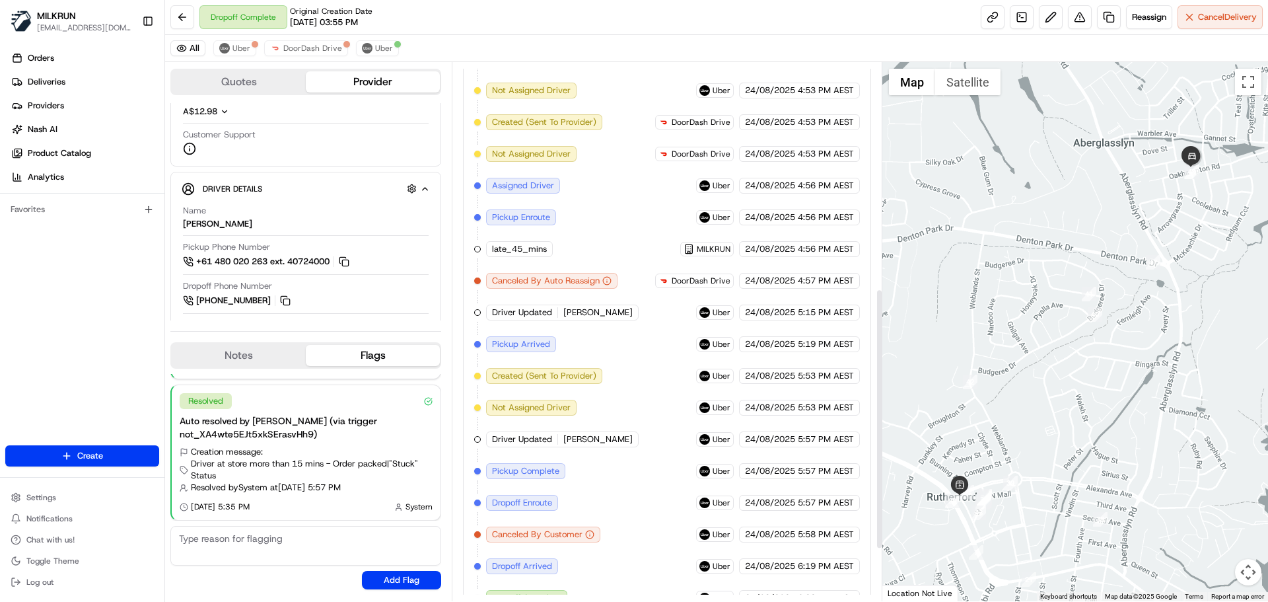
scroll to position [575, 0]
